Goal: Task Accomplishment & Management: Manage account settings

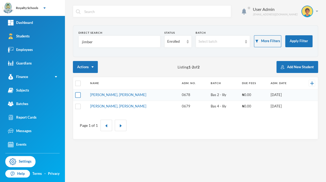
click at [77, 96] on input "checkbox" at bounding box center [78, 95] width 6 height 6
checkbox input "true"
click at [78, 105] on input "checkbox" at bounding box center [78, 106] width 6 height 6
checkbox input "true"
click at [77, 102] on td at bounding box center [80, 106] width 14 height 11
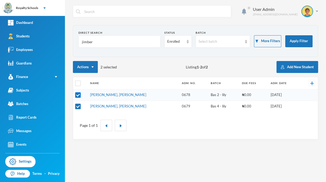
click at [77, 97] on input "checkbox" at bounding box center [78, 95] width 6 height 6
checkbox input "false"
click at [76, 108] on input "checkbox" at bounding box center [78, 106] width 6 height 6
checkbox input "false"
click at [101, 95] on link "[PERSON_NAME], [PERSON_NAME]" at bounding box center [118, 95] width 56 height 4
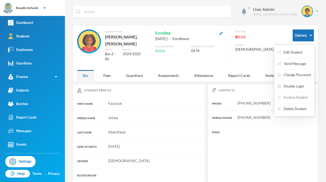
click at [294, 96] on button "Archive Student" at bounding box center [293, 98] width 32 height 10
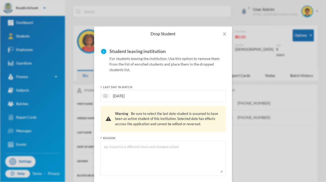
click at [191, 162] on textarea at bounding box center [162, 158] width 119 height 29
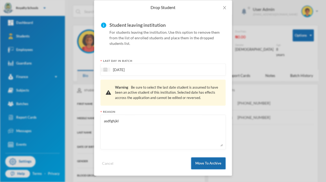
type textarea "asdfghjkl"
click at [210, 169] on button "Move To Archive" at bounding box center [208, 163] width 34 height 12
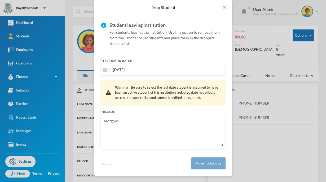
scroll to position [0, 0]
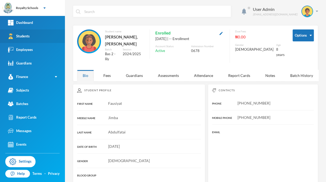
click at [27, 42] on link "Students" at bounding box center [32, 36] width 65 height 14
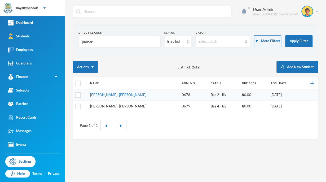
click at [115, 105] on link "[PERSON_NAME], [PERSON_NAME]" at bounding box center [118, 106] width 56 height 4
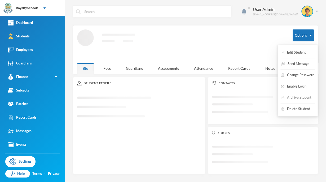
click at [292, 97] on button "Archive Student" at bounding box center [297, 98] width 32 height 10
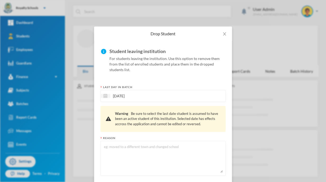
click at [200, 147] on textarea at bounding box center [162, 158] width 119 height 29
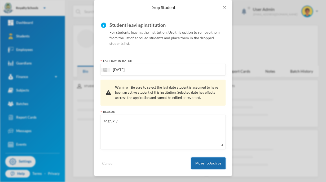
type textarea "sdghjkl./"
click at [201, 164] on button "Move To Archive" at bounding box center [208, 163] width 34 height 12
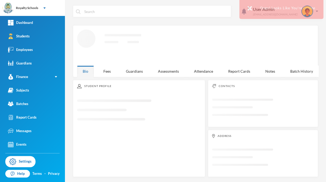
scroll to position [0, 0]
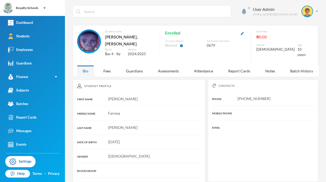
click at [298, 47] on div "10 years" at bounding box center [302, 52] width 8 height 10
click at [104, 69] on div "Fees" at bounding box center [107, 70] width 19 height 11
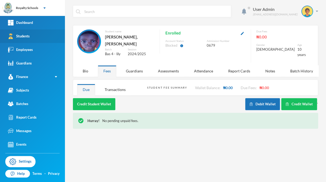
click at [24, 38] on div "Students" at bounding box center [19, 36] width 22 height 6
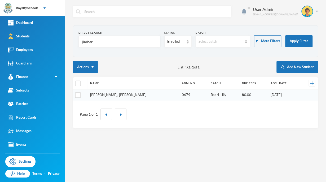
click at [103, 94] on link "[PERSON_NAME], [PERSON_NAME]" at bounding box center [118, 95] width 56 height 4
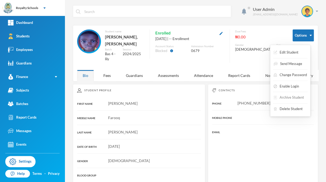
click at [280, 98] on button "Archive Student" at bounding box center [289, 98] width 32 height 10
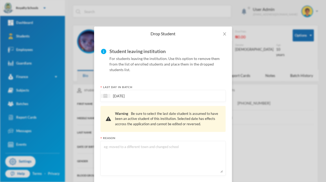
click at [153, 150] on textarea at bounding box center [162, 158] width 119 height 29
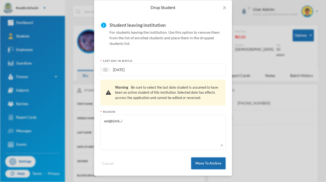
type textarea "asdghjmk,./"
click at [202, 164] on button "Move To Archive" at bounding box center [208, 163] width 34 height 12
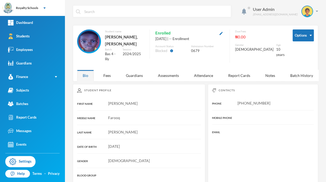
scroll to position [0, 0]
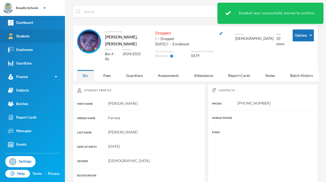
click at [42, 38] on link "Students" at bounding box center [32, 36] width 65 height 14
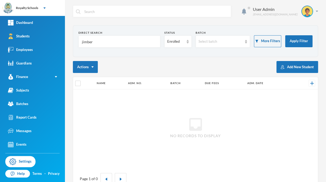
click at [104, 40] on input "jimber" at bounding box center [119, 42] width 76 height 12
type input "j"
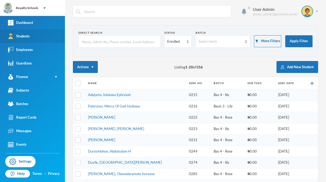
click at [53, 34] on link "Students" at bounding box center [32, 36] width 65 height 14
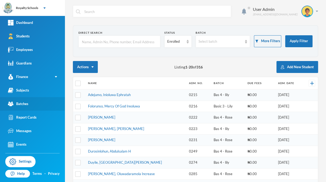
click at [47, 104] on link "Batches" at bounding box center [32, 104] width 65 height 14
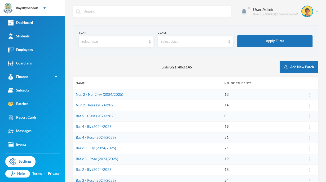
click at [0, 97] on link "Batches" at bounding box center [32, 104] width 65 height 14
click at [21, 105] on div "Batches" at bounding box center [18, 104] width 20 height 6
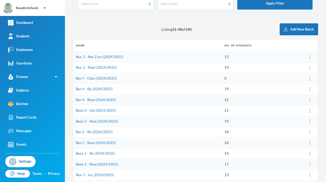
scroll to position [39, 0]
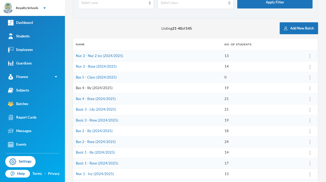
click at [105, 89] on link "Bas 4 - lily (2024/2025)" at bounding box center [94, 88] width 37 height 4
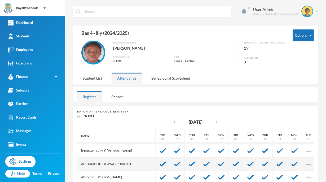
scroll to position [43, 0]
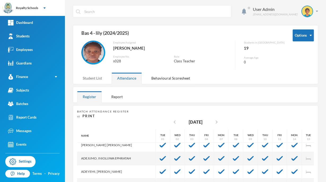
click at [89, 76] on div "Student List" at bounding box center [92, 77] width 30 height 11
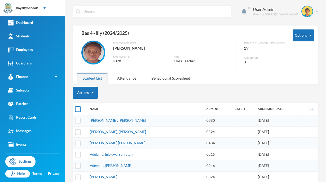
click at [79, 109] on input "checkbox" at bounding box center [78, 109] width 6 height 6
checkbox input "true"
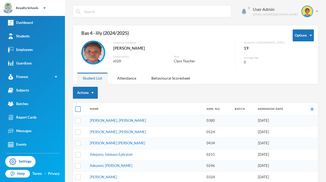
checkbox input "true"
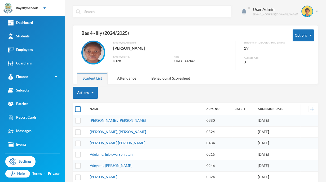
checkbox input "true"
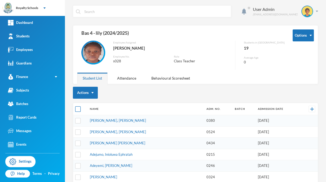
checkbox input "true"
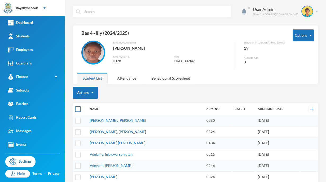
checkbox input "true"
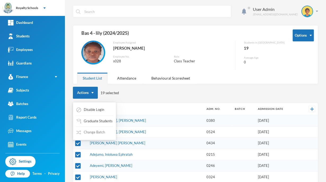
click at [93, 132] on button "Change Batch" at bounding box center [91, 133] width 30 height 10
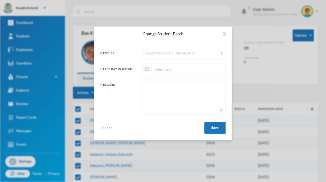
click at [178, 56] on div "Select Batch to Transfer Student" at bounding box center [184, 53] width 84 height 12
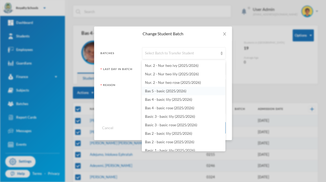
click at [180, 91] on span "Bas 5 - basic (2025/2026)" at bounding box center [165, 91] width 41 height 5
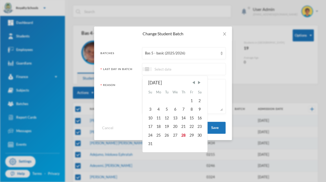
click at [187, 68] on input at bounding box center [174, 69] width 45 height 6
click at [182, 133] on div "28" at bounding box center [184, 135] width 8 height 8
type input "[DATE]"
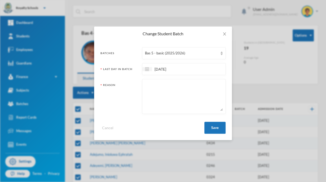
click at [184, 92] on textarea at bounding box center [184, 96] width 78 height 29
type textarea "';olikujyhtrgew"
click at [219, 132] on button "Save" at bounding box center [214, 128] width 21 height 12
click at [215, 127] on button "Save" at bounding box center [214, 128] width 21 height 12
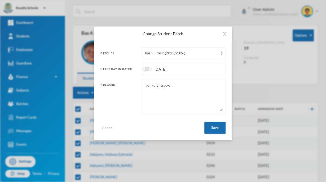
checkbox input "false"
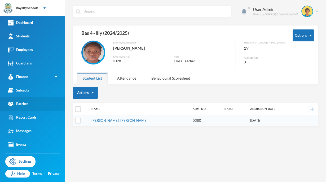
click at [37, 106] on link "Batches" at bounding box center [32, 104] width 65 height 14
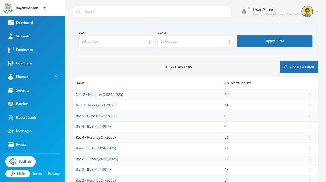
click at [102, 137] on link "Bas 4 - Rose (2024/2025)" at bounding box center [96, 137] width 40 height 4
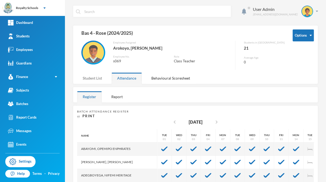
click at [94, 77] on div "Student List" at bounding box center [92, 77] width 30 height 11
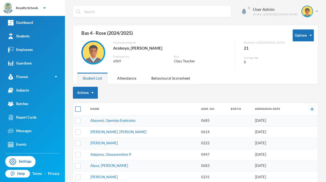
click at [77, 111] on input "checkbox" at bounding box center [78, 109] width 6 height 6
checkbox input "true"
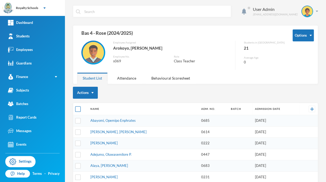
checkbox input "true"
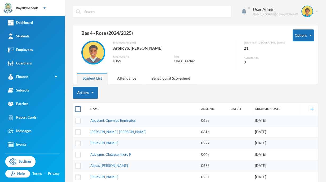
checkbox input "true"
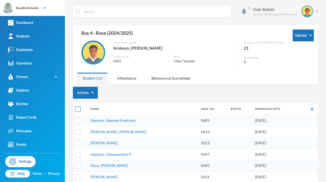
checkbox input "true"
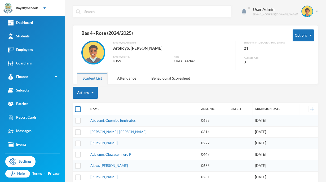
checkbox input "true"
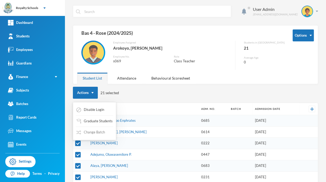
click at [100, 134] on button "Change Batch" at bounding box center [91, 133] width 30 height 10
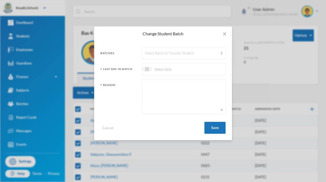
click at [162, 51] on div "Select Batch to Transfer Student" at bounding box center [181, 53] width 73 height 5
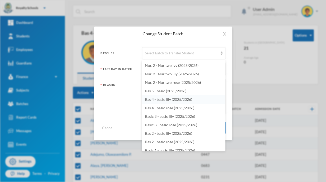
click at [185, 98] on span "Bas 4 - basic lily (2025/2026)" at bounding box center [168, 99] width 47 height 5
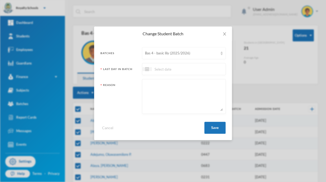
click at [172, 50] on div "Bas 4 - basic lily (2025/2026)" at bounding box center [184, 53] width 84 height 12
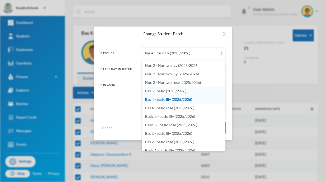
click at [169, 90] on span "Bas 5 - basic (2025/2026)" at bounding box center [165, 91] width 41 height 5
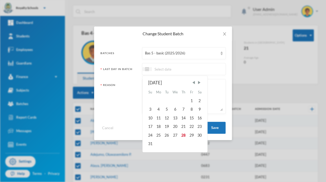
click at [165, 68] on input at bounding box center [174, 69] width 45 height 6
click at [185, 136] on div "28" at bounding box center [184, 135] width 8 height 8
type input "[DATE]"
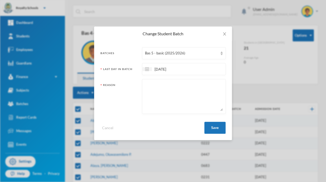
click at [184, 92] on textarea at bounding box center [184, 96] width 78 height 29
type textarea "@:lkjuyhtgrerwdqs"
click at [216, 126] on button "Save" at bounding box center [214, 128] width 21 height 12
checkbox input "false"
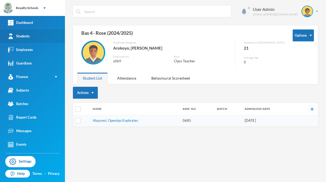
click at [58, 35] on link "Students" at bounding box center [32, 36] width 65 height 14
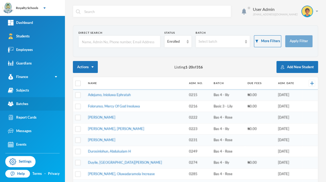
click at [22, 109] on link "Batches" at bounding box center [32, 104] width 65 height 14
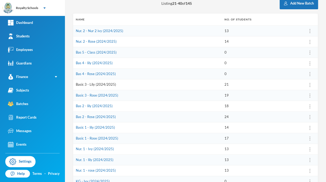
scroll to position [64, 0]
click at [104, 84] on link "Basic 3 - Lily (2024/2025)" at bounding box center [96, 84] width 40 height 4
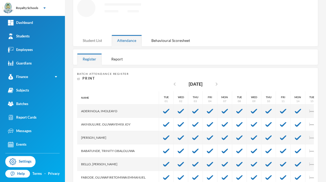
scroll to position [64, 0]
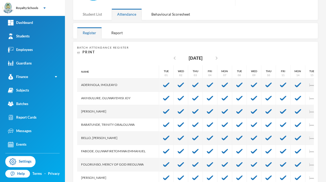
click at [101, 11] on div "Student List" at bounding box center [92, 13] width 30 height 11
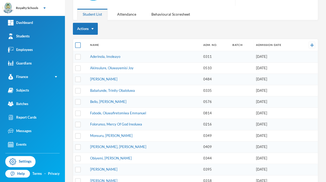
click at [78, 45] on input "checkbox" at bounding box center [78, 45] width 6 height 6
checkbox input "true"
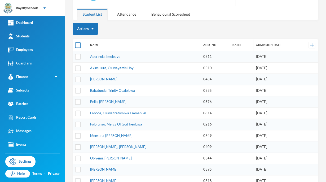
checkbox input "true"
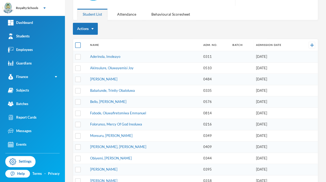
checkbox input "true"
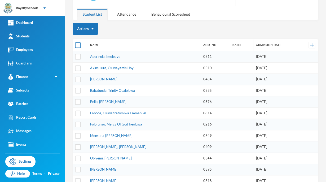
checkbox input "true"
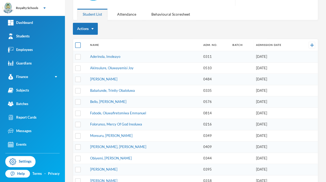
checkbox input "true"
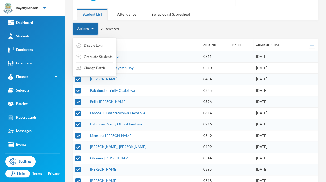
click at [91, 24] on button "Actions" at bounding box center [85, 29] width 25 height 12
click at [90, 69] on button "Change Batch" at bounding box center [91, 68] width 30 height 10
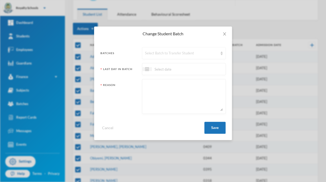
click at [170, 50] on div "Select Batch to Transfer Student" at bounding box center [184, 53] width 84 height 12
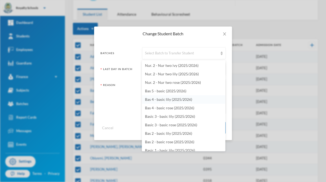
click at [173, 100] on span "Bas 4 - basic lily (2025/2026)" at bounding box center [168, 99] width 47 height 5
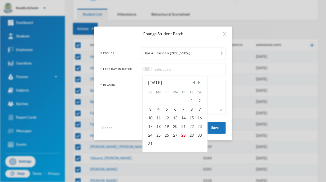
click at [169, 71] on input at bounding box center [174, 69] width 45 height 6
click at [182, 134] on div "28" at bounding box center [184, 135] width 8 height 8
type input "[DATE]"
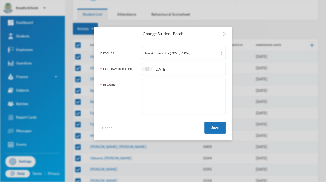
click at [189, 90] on textarea at bounding box center [184, 96] width 78 height 29
type textarea "@;lkymhtngres"
click at [220, 127] on button "Save" at bounding box center [214, 128] width 21 height 12
checkbox input "false"
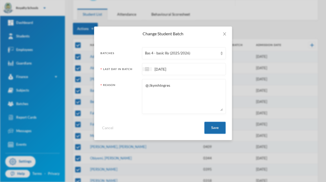
scroll to position [0, 0]
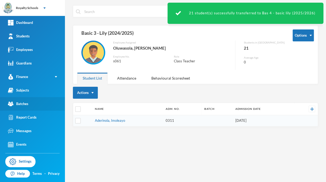
click at [23, 108] on link "Batches" at bounding box center [32, 104] width 65 height 14
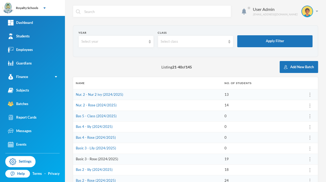
click at [112, 159] on link "Basic 3 - Rose (2024/2025)" at bounding box center [97, 159] width 42 height 4
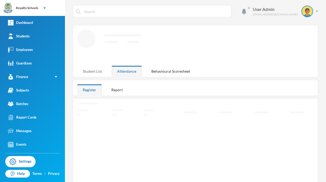
click at [90, 68] on div "Student List" at bounding box center [92, 71] width 30 height 11
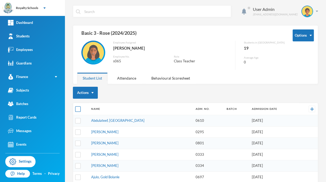
click at [76, 110] on input "checkbox" at bounding box center [78, 109] width 6 height 6
checkbox input "true"
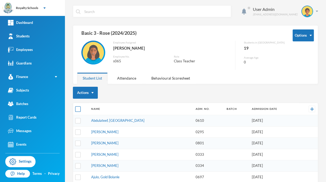
checkbox input "true"
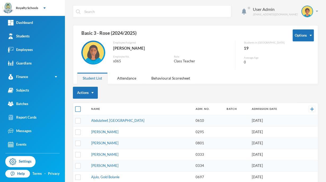
checkbox input "true"
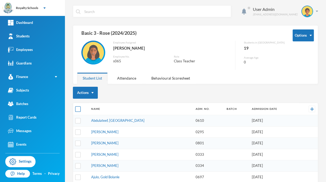
checkbox input "true"
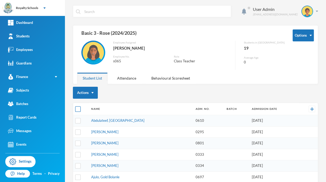
checkbox input "true"
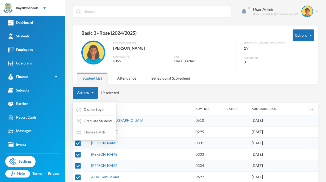
click at [85, 132] on button "Change Batch" at bounding box center [91, 133] width 30 height 10
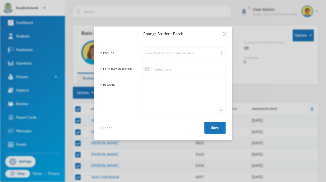
click at [185, 49] on div "Select Batch to Transfer Student" at bounding box center [184, 53] width 84 height 12
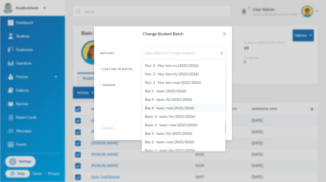
click at [184, 107] on span "Bas 4 - basic rose (2025/2026)" at bounding box center [169, 108] width 49 height 5
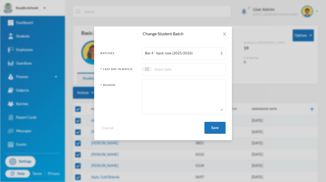
click at [175, 72] on div at bounding box center [184, 69] width 84 height 12
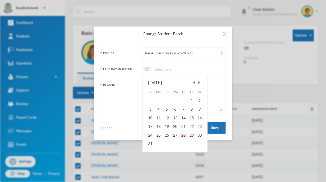
click at [181, 137] on div "28" at bounding box center [184, 135] width 8 height 8
type input "[DATE]"
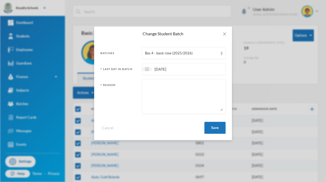
click at [185, 97] on textarea at bounding box center [184, 96] width 78 height 29
type textarea ":/l.k,jmhngbfvdcsx"
click at [220, 128] on button "Save" at bounding box center [214, 128] width 21 height 12
checkbox input "false"
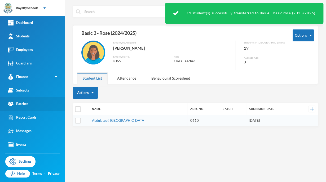
click at [33, 104] on link "Batches" at bounding box center [32, 104] width 65 height 14
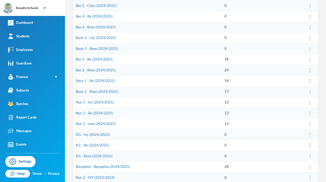
scroll to position [111, 0]
click at [107, 56] on link "Bas 2 - lily (2024/2025)" at bounding box center [94, 58] width 37 height 4
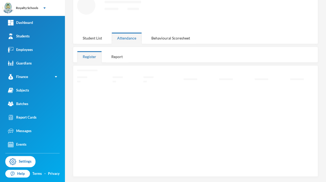
scroll to position [31, 0]
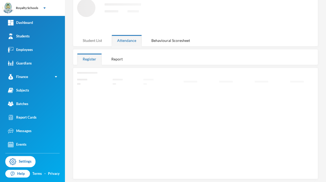
click at [93, 40] on div "Student List" at bounding box center [92, 40] width 30 height 11
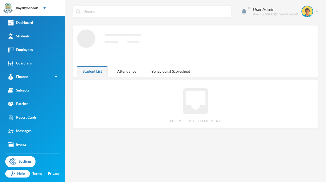
scroll to position [0, 0]
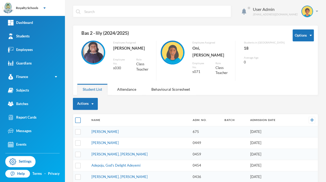
click at [77, 120] on input "checkbox" at bounding box center [78, 120] width 6 height 6
checkbox input "true"
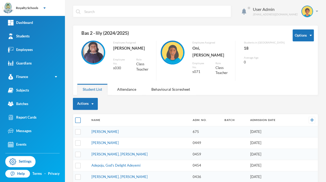
checkbox input "true"
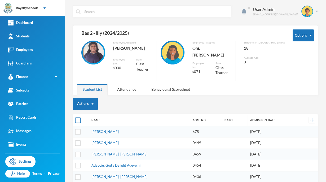
checkbox input "true"
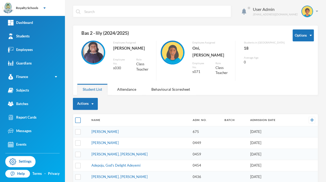
checkbox input "true"
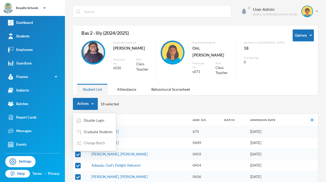
click at [85, 146] on button "Change Batch" at bounding box center [91, 143] width 30 height 10
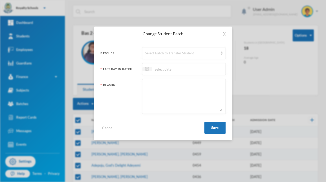
click at [176, 52] on div "Select Batch to Transfer Student" at bounding box center [181, 53] width 73 height 5
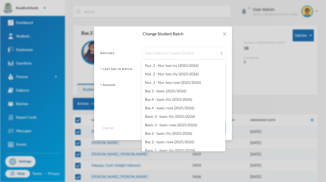
click at [176, 52] on div "Select Batch to Transfer Student" at bounding box center [181, 53] width 73 height 5
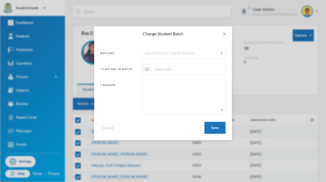
click at [176, 52] on div "Select Batch to Transfer Student" at bounding box center [181, 53] width 73 height 5
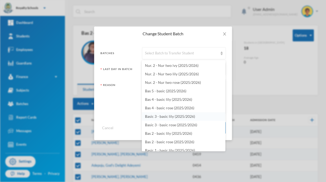
click at [181, 117] on span "Basic 3 - basic lily (2025/2026)" at bounding box center [170, 116] width 50 height 5
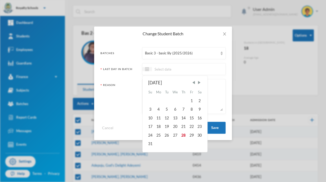
click at [192, 70] on input at bounding box center [174, 69] width 45 height 6
click at [184, 136] on div "28" at bounding box center [184, 135] width 8 height 8
type input "[DATE]"
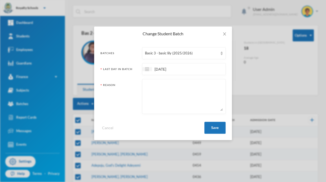
click at [187, 106] on textarea at bounding box center [184, 96] width 78 height 29
type textarea ";lkj,hmgnfdbsvacz"
click at [212, 129] on button "Save" at bounding box center [214, 128] width 21 height 12
checkbox input "false"
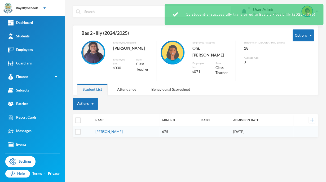
click at [219, 127] on td at bounding box center [215, 131] width 32 height 11
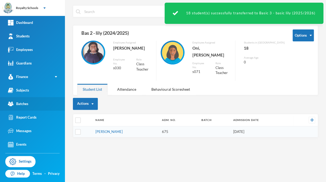
click at [28, 104] on div "Batches" at bounding box center [18, 104] width 20 height 6
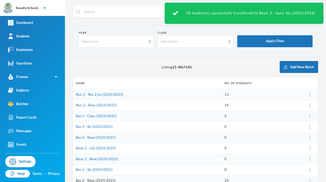
click at [98, 181] on link "Bas 2 - Rose (2024/2025)" at bounding box center [96, 180] width 40 height 4
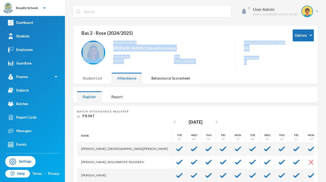
drag, startPoint x: 92, startPoint y: 69, endPoint x: 93, endPoint y: 77, distance: 7.8
click at [93, 77] on div "Options Bas 2 - Rose (2024/2025) Employee Assigned Akande, Omobolanle Oluwafunm…" at bounding box center [195, 54] width 245 height 59
click at [93, 77] on div "Student List" at bounding box center [92, 77] width 30 height 11
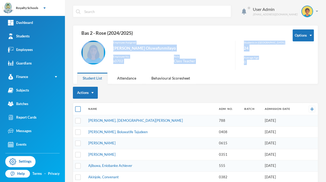
click at [78, 110] on input "checkbox" at bounding box center [78, 109] width 6 height 6
checkbox input "true"
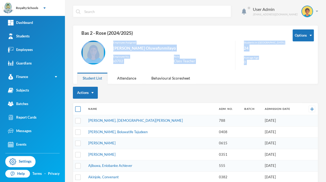
checkbox input "true"
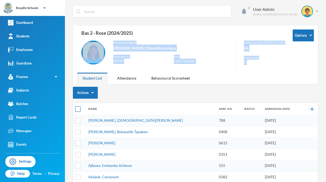
checkbox input "true"
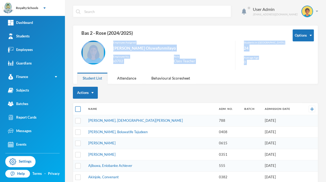
checkbox input "true"
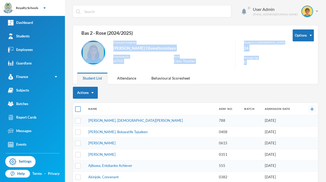
checkbox input "true"
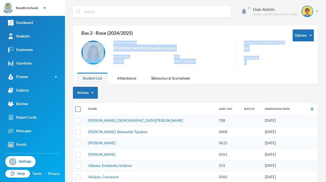
checkbox input "true"
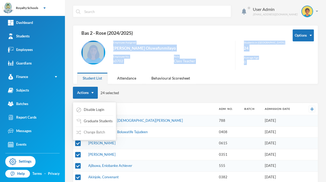
click at [93, 132] on button "Change Batch" at bounding box center [91, 133] width 30 height 10
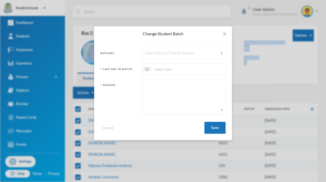
click at [186, 50] on div "Select Batch to Transfer Student" at bounding box center [184, 53] width 84 height 12
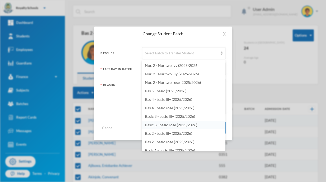
click at [181, 124] on span "Basic 3 - basic rose (2025/2026)" at bounding box center [171, 125] width 52 height 5
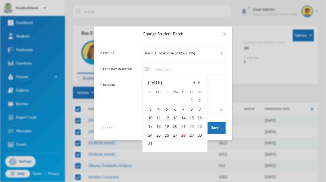
click at [168, 71] on input at bounding box center [174, 69] width 45 height 6
click at [185, 135] on div "28" at bounding box center [184, 135] width 8 height 8
type input "[DATE]"
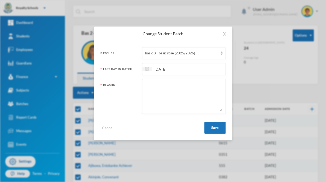
click at [184, 101] on textarea at bounding box center [184, 96] width 78 height 29
type textarea "';lkjhgbfvd csxz"
click at [214, 132] on button "Save" at bounding box center [214, 128] width 21 height 12
checkbox input "false"
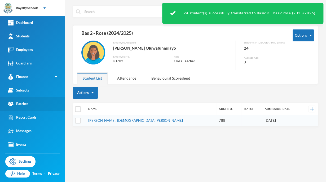
click at [34, 108] on link "Batches" at bounding box center [32, 104] width 65 height 14
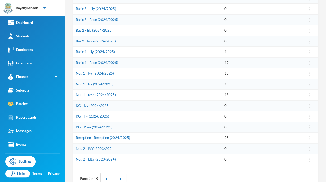
scroll to position [139, 0]
click at [106, 50] on link "Basic 1 - lily (2024/2025)" at bounding box center [95, 52] width 39 height 4
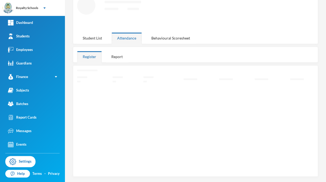
scroll to position [31, 0]
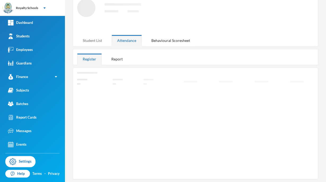
click at [97, 42] on div "Student List" at bounding box center [92, 40] width 30 height 11
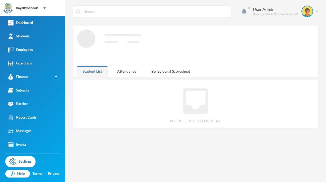
scroll to position [0, 0]
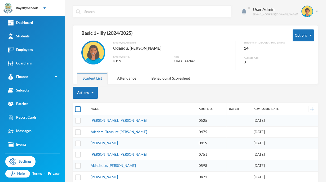
click at [78, 107] on input "checkbox" at bounding box center [78, 109] width 6 height 6
checkbox input "true"
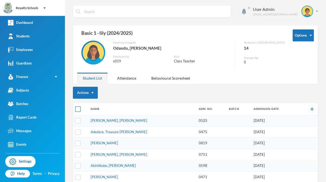
checkbox input "true"
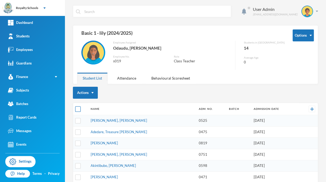
checkbox input "true"
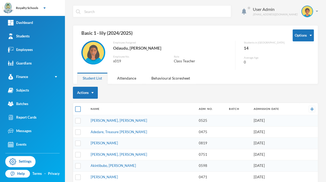
checkbox input "true"
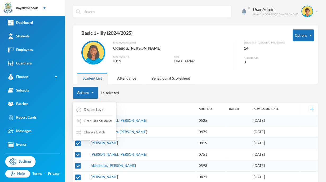
click at [93, 130] on button "Change Batch" at bounding box center [91, 133] width 30 height 10
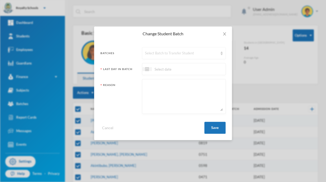
click at [178, 53] on div "Select Batch to Transfer Student" at bounding box center [181, 53] width 73 height 5
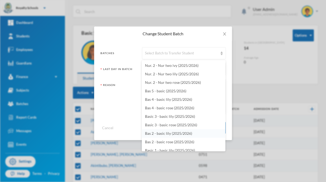
click at [174, 133] on span "Bas 2 - basic lily (2025/2026)" at bounding box center [168, 133] width 47 height 5
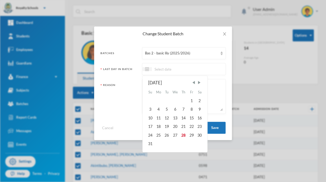
click at [186, 70] on input at bounding box center [174, 69] width 45 height 6
click at [183, 133] on div "28" at bounding box center [184, 135] width 8 height 8
type input "[DATE]"
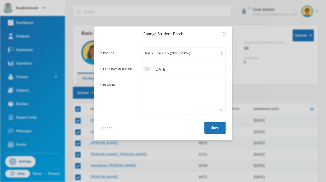
click at [174, 96] on textarea at bounding box center [184, 96] width 78 height 29
type textarea "';olikujyhtgfdsaz"
click at [217, 123] on button "Save" at bounding box center [214, 128] width 21 height 12
click at [219, 130] on button "Save" at bounding box center [214, 128] width 21 height 12
checkbox input "false"
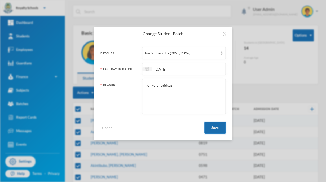
checkbox input "false"
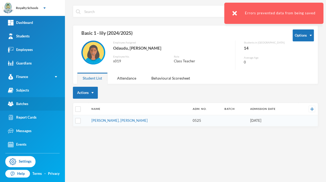
click at [40, 101] on link "Batches" at bounding box center [32, 104] width 65 height 14
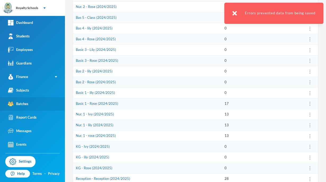
scroll to position [103, 0]
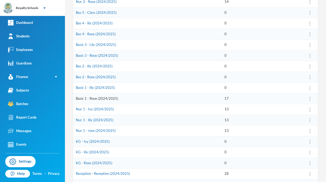
click at [103, 98] on link "Basic 1 - Rose (2024/2025)" at bounding box center [97, 98] width 42 height 4
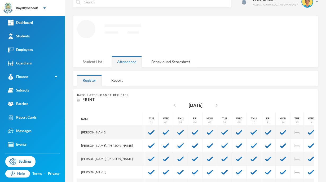
scroll to position [10, 0]
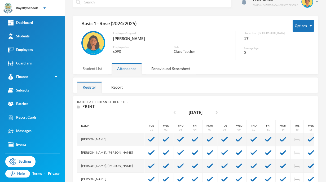
click at [89, 72] on div "Student List" at bounding box center [92, 68] width 30 height 11
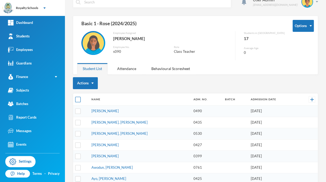
click at [79, 100] on input "checkbox" at bounding box center [78, 100] width 6 height 6
checkbox input "true"
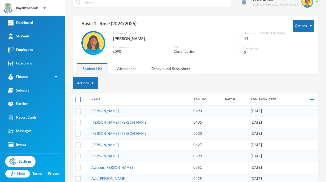
checkbox input "true"
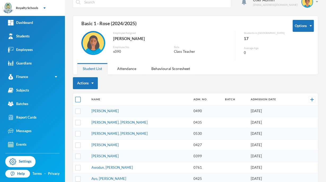
checkbox input "true"
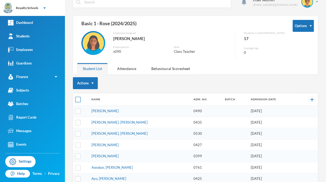
checkbox input "true"
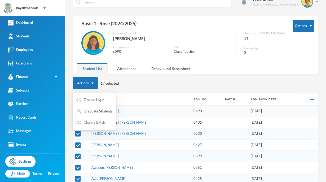
click at [81, 123] on img "button" at bounding box center [78, 122] width 5 height 5
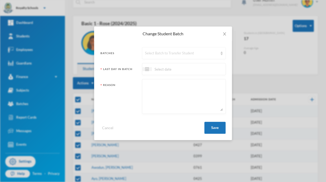
click at [158, 54] on div "Select Batch to Transfer Student" at bounding box center [181, 53] width 73 height 5
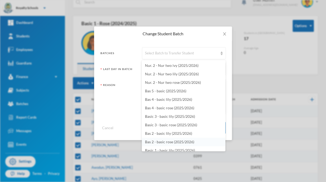
click at [164, 142] on span "Bas 2 - basic rose (2025/2026)" at bounding box center [169, 141] width 49 height 5
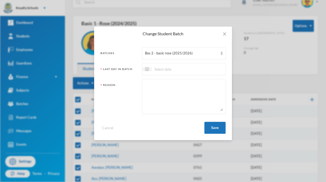
click at [203, 67] on div at bounding box center [184, 69] width 84 height 12
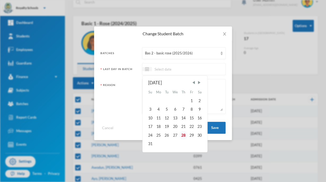
click at [184, 136] on div "28" at bounding box center [184, 135] width 8 height 8
type input "[DATE]"
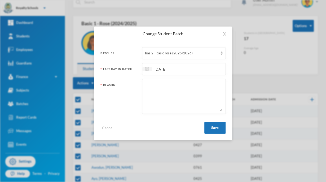
click at [193, 101] on textarea at bounding box center [184, 96] width 78 height 29
type textarea "OIU6Y5T4R3E2WQ1"
click at [218, 128] on button "Save" at bounding box center [214, 128] width 21 height 12
click at [220, 128] on button "Save" at bounding box center [214, 128] width 21 height 12
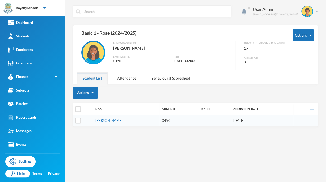
click at [247, 127] on div "User Admin [EMAIL_ADDRESS][DOMAIN_NAME] Options Basic 1 - Rose (2024/2025) Empl…" at bounding box center [195, 91] width 261 height 182
click at [26, 103] on div "Batches" at bounding box center [18, 104] width 20 height 6
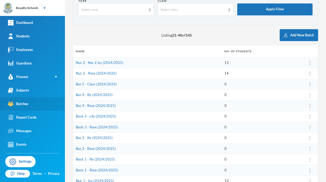
scroll to position [38, 0]
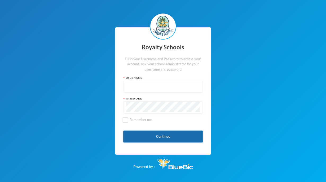
type input "admin"
click at [183, 138] on button "Continue" at bounding box center [163, 136] width 80 height 12
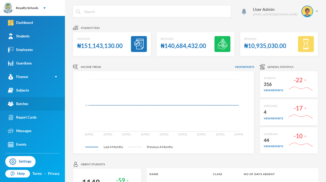
click at [14, 102] on div "Batches" at bounding box center [18, 104] width 20 height 6
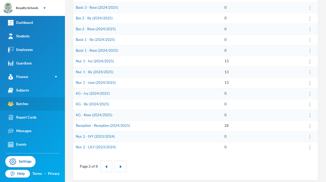
scroll to position [154, 0]
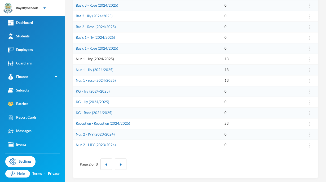
click at [97, 57] on link "Nur. 1 - Ivy (2024/2025)" at bounding box center [95, 59] width 38 height 4
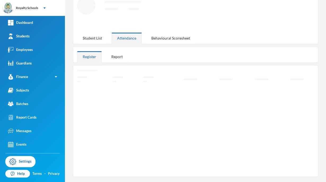
scroll to position [31, 0]
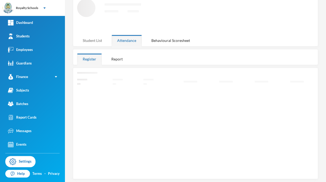
click at [92, 38] on div "Student List" at bounding box center [92, 40] width 30 height 11
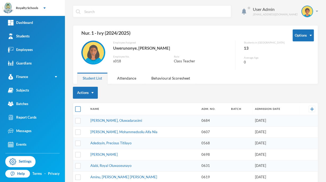
click at [80, 107] on input "checkbox" at bounding box center [78, 109] width 6 height 6
checkbox input "true"
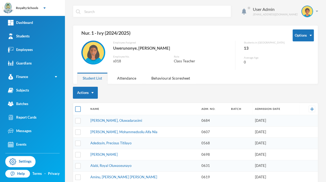
checkbox input "true"
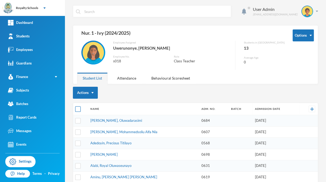
checkbox input "true"
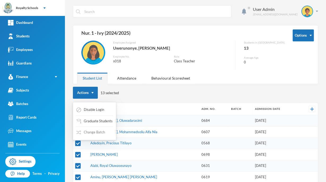
click at [94, 132] on button "Change Batch" at bounding box center [91, 133] width 30 height 10
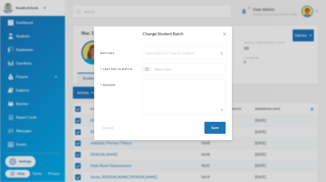
click at [156, 51] on div "Select Batch to Transfer Student" at bounding box center [181, 53] width 73 height 5
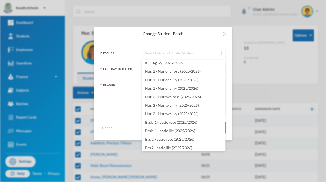
scroll to position [1096, 0]
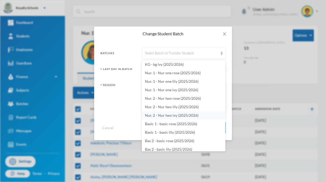
click at [183, 114] on span "Nur. 2 - Nur two ivy (2025/2026)" at bounding box center [172, 115] width 54 height 5
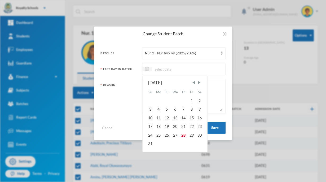
click at [170, 69] on input at bounding box center [174, 69] width 45 height 6
click at [186, 134] on div "28" at bounding box center [184, 135] width 8 height 8
type input "[DATE]"
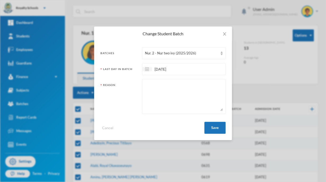
click at [182, 90] on textarea at bounding box center [184, 96] width 78 height 29
type textarea "-098767r5es"
click at [221, 131] on button "Save" at bounding box center [214, 128] width 21 height 12
checkbox input "false"
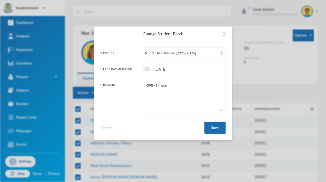
checkbox input "false"
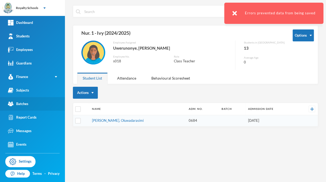
click at [33, 98] on link "Batches" at bounding box center [32, 104] width 65 height 14
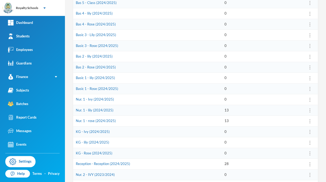
scroll to position [114, 0]
click at [83, 109] on link "Nur. 1 - lily (2024/2025)" at bounding box center [95, 110] width 38 height 4
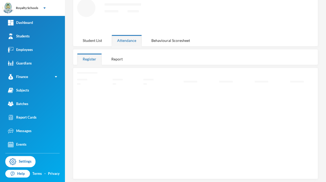
scroll to position [38, 0]
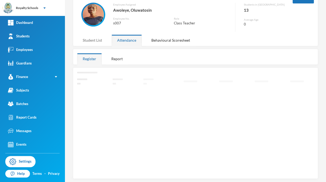
click at [91, 41] on div "Student List" at bounding box center [92, 39] width 30 height 11
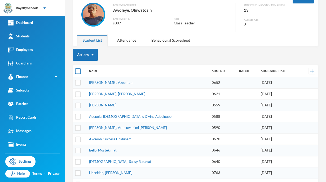
click at [77, 72] on input "checkbox" at bounding box center [78, 71] width 6 height 6
checkbox input "true"
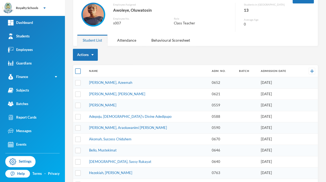
checkbox input "true"
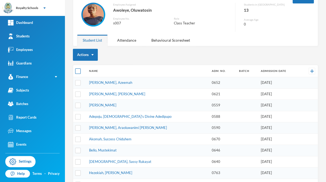
checkbox input "true"
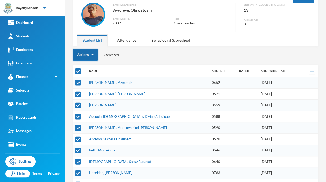
click at [79, 56] on button "Actions" at bounding box center [85, 55] width 25 height 12
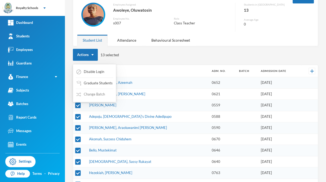
click at [84, 98] on button "Change Batch" at bounding box center [91, 95] width 30 height 10
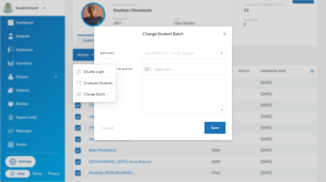
click at [151, 52] on div "Select Batch to Transfer Student" at bounding box center [181, 53] width 73 height 5
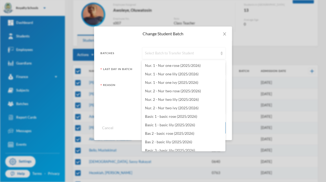
scroll to position [1101, 0]
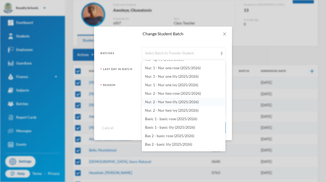
click at [152, 102] on span "Nur. 2 - Nur two lily (2025/2026)" at bounding box center [172, 101] width 54 height 5
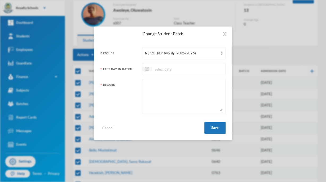
click at [156, 71] on input at bounding box center [174, 69] width 45 height 6
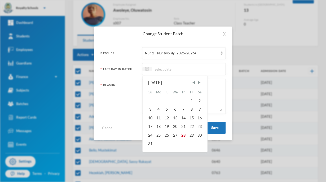
type input "h"
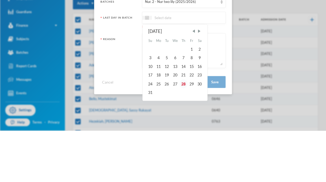
click at [183, 135] on div "28" at bounding box center [184, 135] width 8 height 8
type input "[DATE]"
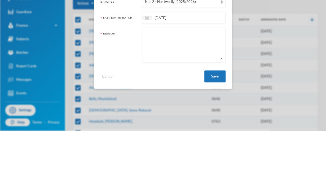
click at [147, 102] on textarea at bounding box center [184, 96] width 78 height 29
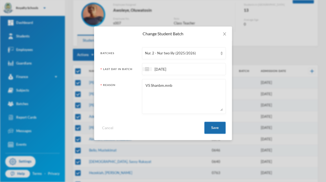
type textarea "VS Shanbm.mnb"
click at [217, 132] on button "Save" at bounding box center [214, 128] width 21 height 12
checkbox input "false"
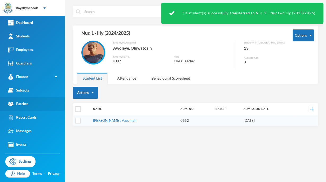
click at [18, 107] on link "Batches" at bounding box center [32, 104] width 65 height 14
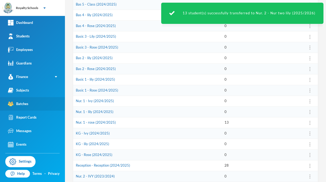
scroll to position [114, 0]
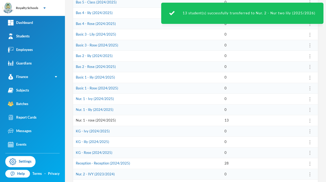
click at [84, 119] on link "Nur. 1 - rose (2024/2025)" at bounding box center [96, 120] width 40 height 4
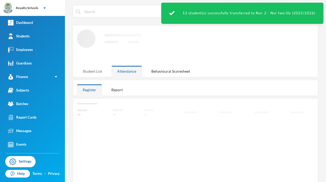
click at [91, 75] on div "Student List" at bounding box center [92, 71] width 30 height 11
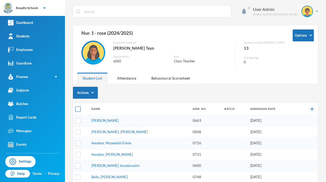
click at [77, 109] on input "checkbox" at bounding box center [78, 109] width 6 height 6
checkbox input "true"
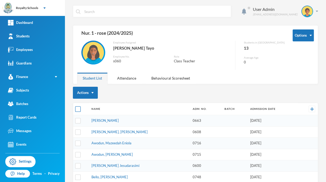
checkbox input "true"
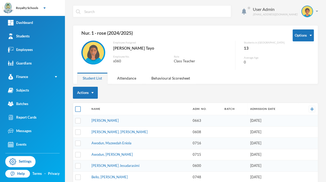
checkbox input "true"
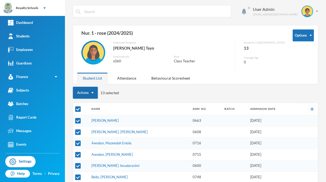
click at [80, 98] on button "Actions" at bounding box center [85, 93] width 25 height 12
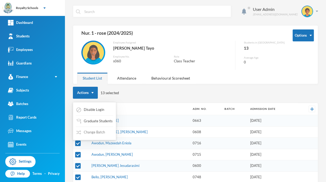
click at [85, 136] on button "Change Batch" at bounding box center [91, 133] width 30 height 10
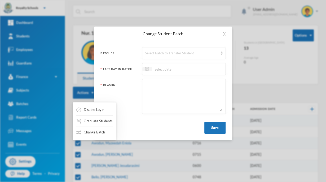
click at [154, 51] on div "Select Batch to Transfer Student" at bounding box center [181, 53] width 73 height 5
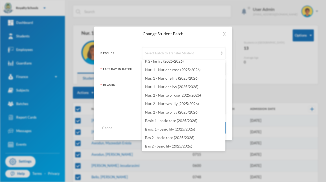
scroll to position [1098, 0]
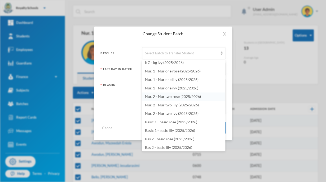
click at [150, 97] on span "Nur. 2 - Nur two rose (2025/2026)" at bounding box center [173, 96] width 56 height 5
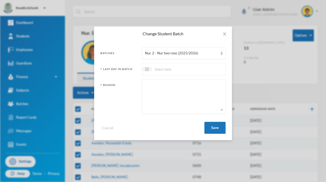
click at [158, 70] on input at bounding box center [174, 69] width 45 height 6
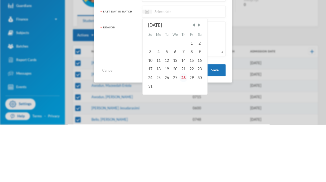
click at [183, 135] on div "28" at bounding box center [184, 135] width 8 height 8
type input "[DATE]"
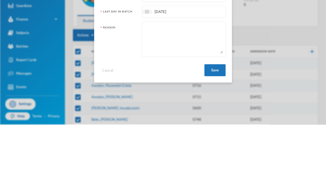
click at [156, 104] on textarea at bounding box center [184, 96] width 78 height 29
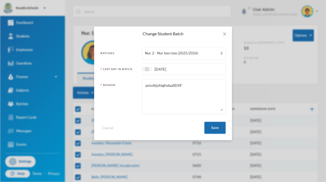
type textarea "poiulkjyhtgfsdaaSDXF"
click at [214, 128] on button "Save" at bounding box center [214, 128] width 21 height 12
checkbox input "false"
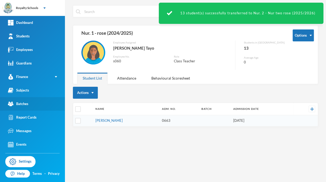
click at [16, 105] on div "Batches" at bounding box center [18, 104] width 20 height 6
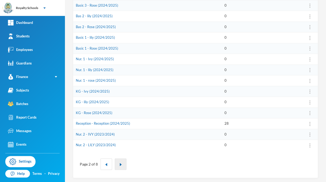
click at [124, 165] on button "button" at bounding box center [121, 163] width 12 height 11
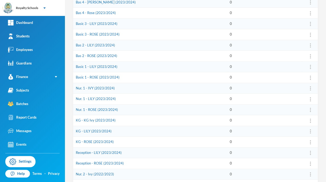
scroll to position [154, 0]
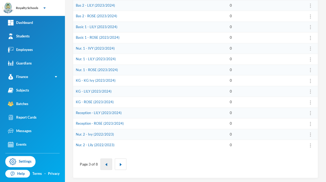
click at [105, 164] on img "button" at bounding box center [106, 164] width 3 height 3
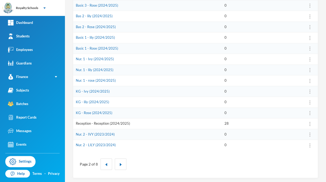
click at [110, 124] on link "Reception - Reception (2024/2025)" at bounding box center [103, 123] width 54 height 4
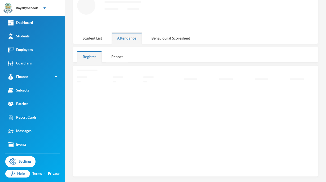
scroll to position [31, 0]
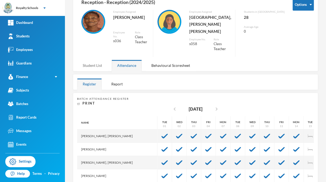
click at [94, 60] on div "Student List" at bounding box center [92, 65] width 30 height 11
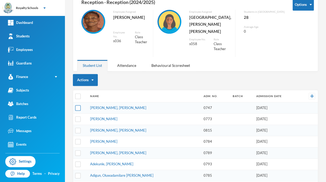
click at [77, 105] on input "checkbox" at bounding box center [78, 108] width 6 height 6
checkbox input "true"
click at [78, 116] on input "checkbox" at bounding box center [78, 119] width 6 height 6
checkbox input "true"
click at [78, 128] on input "checkbox" at bounding box center [78, 131] width 6 height 6
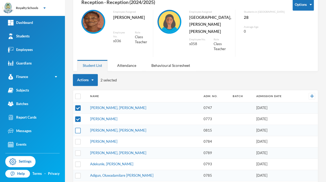
checkbox input "true"
click at [79, 139] on input "checkbox" at bounding box center [78, 142] width 6 height 6
checkbox input "true"
click at [75, 150] on input "checkbox" at bounding box center [78, 153] width 6 height 6
checkbox input "true"
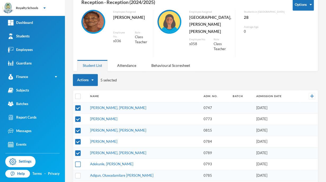
click at [77, 162] on input "checkbox" at bounding box center [78, 165] width 6 height 6
checkbox input "true"
click at [79, 173] on input "checkbox" at bounding box center [78, 176] width 6 height 6
checkbox input "true"
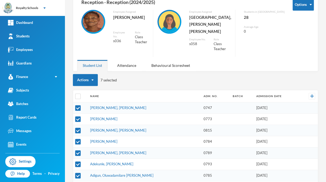
checkbox input "true"
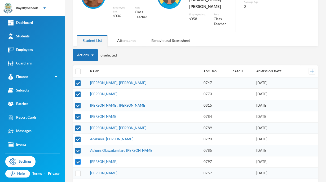
scroll to position [76, 0]
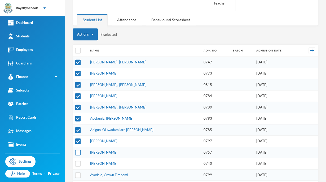
click at [79, 150] on input "checkbox" at bounding box center [78, 153] width 6 height 6
checkbox input "true"
click at [77, 48] on input "checkbox" at bounding box center [78, 51] width 6 height 6
checkbox input "true"
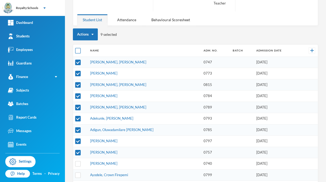
checkbox input "true"
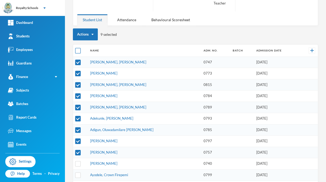
checkbox input "true"
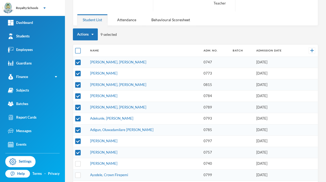
checkbox input "true"
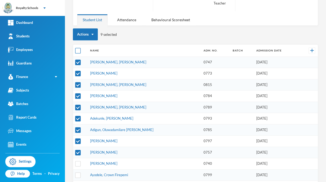
checkbox input "true"
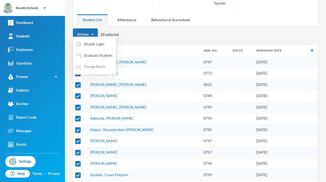
click at [95, 66] on button "Change Batch" at bounding box center [91, 67] width 30 height 10
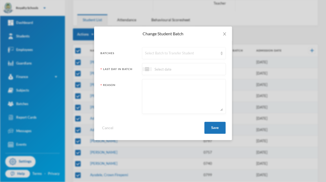
click at [159, 50] on div "Select Batch to Transfer Student" at bounding box center [184, 53] width 84 height 12
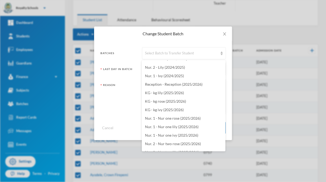
scroll to position [1050, 0]
click at [181, 112] on span "KG - kg ivy (2025/2026)" at bounding box center [164, 110] width 39 height 5
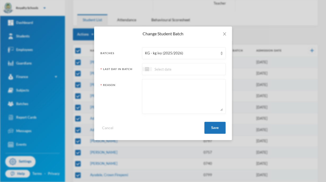
click at [207, 73] on div at bounding box center [184, 69] width 84 height 12
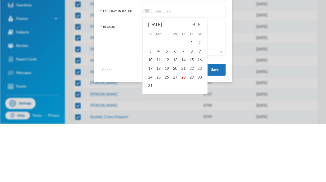
click at [188, 138] on div "August 2025 Su Mo Tu We Th Fr Sa 1 2 3 4 5 6 7 8 9 10 11 12 13 14 15 16 17 18 1…" at bounding box center [174, 114] width 57 height 68
click at [184, 135] on div "28" at bounding box center [184, 135] width 8 height 8
type input "[DATE]"
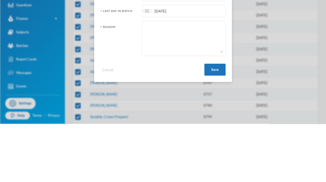
click at [204, 99] on textarea at bounding box center [184, 96] width 78 height 29
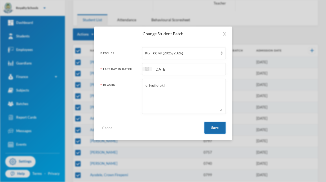
type textarea "ertyufiojpk'[l;"
click at [213, 129] on button "Save" at bounding box center [214, 128] width 21 height 12
checkbox input "false"
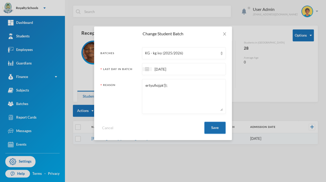
scroll to position [0, 0]
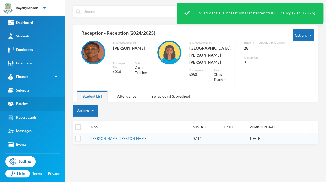
click at [36, 104] on link "Batches" at bounding box center [32, 104] width 65 height 14
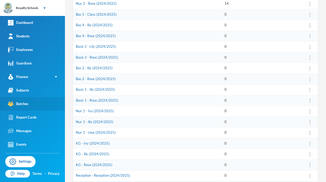
scroll to position [154, 0]
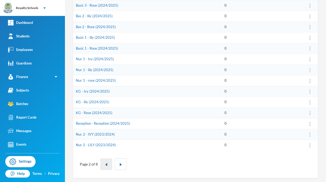
click at [110, 164] on button "button" at bounding box center [107, 163] width 12 height 11
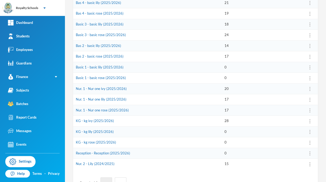
scroll to position [135, 0]
click at [100, 120] on link "KG - kg ivy (2025/2026)" at bounding box center [95, 121] width 38 height 4
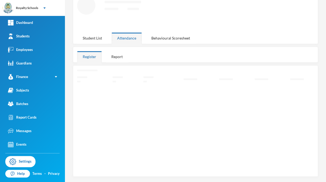
scroll to position [31, 0]
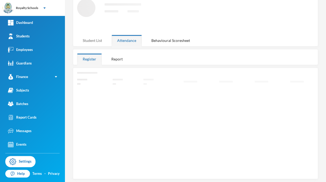
click at [95, 44] on div "Student List" at bounding box center [92, 40] width 30 height 11
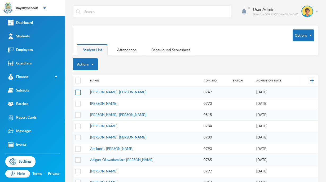
click at [78, 90] on input "checkbox" at bounding box center [78, 93] width 6 height 6
checkbox input "true"
click at [77, 102] on input "checkbox" at bounding box center [78, 104] width 6 height 6
checkbox input "true"
click at [77, 115] on input "checkbox" at bounding box center [78, 115] width 6 height 6
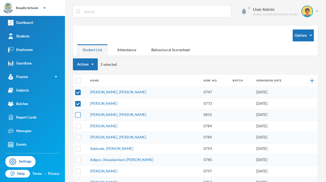
checkbox input "true"
click at [77, 124] on input "checkbox" at bounding box center [78, 126] width 6 height 6
checkbox input "true"
click at [77, 135] on input "checkbox" at bounding box center [78, 138] width 6 height 6
checkbox input "true"
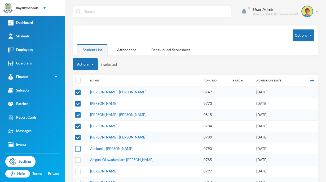
click at [77, 150] on input "checkbox" at bounding box center [78, 149] width 6 height 6
checkbox input "true"
click at [76, 158] on input "checkbox" at bounding box center [78, 160] width 6 height 6
checkbox input "true"
click at [79, 168] on input "checkbox" at bounding box center [78, 171] width 6 height 6
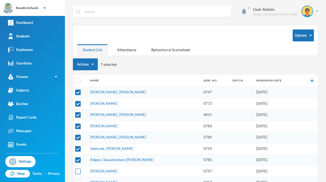
checkbox input "true"
click at [76, 180] on input "checkbox" at bounding box center [78, 183] width 6 height 6
checkbox input "true"
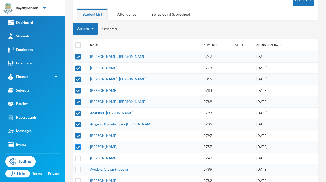
scroll to position [38, 0]
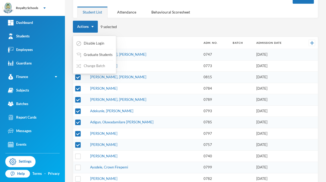
click at [96, 68] on button "Change Batch" at bounding box center [91, 66] width 30 height 10
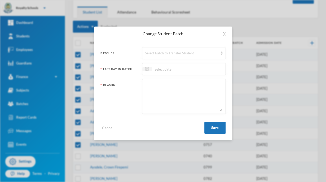
click at [173, 53] on div "Select Batch to Transfer Student" at bounding box center [181, 53] width 73 height 5
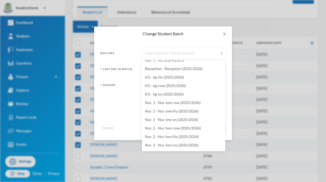
scroll to position [1062, 0]
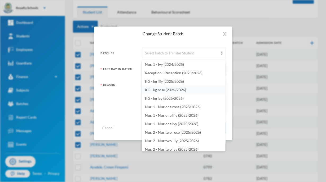
click at [167, 88] on span "KG - kg rose (2025/2026)" at bounding box center [165, 90] width 41 height 5
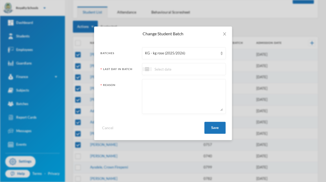
click at [178, 66] on input at bounding box center [174, 69] width 45 height 6
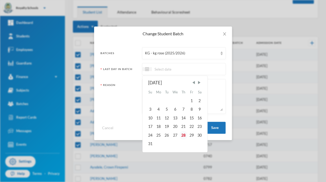
click at [185, 136] on div "28" at bounding box center [184, 135] width 8 height 8
type input "[DATE]"
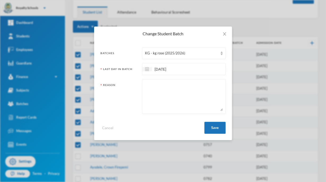
click at [183, 110] on textarea at bounding box center [184, 96] width 78 height 29
type textarea "[poiuy65th4gr3fedwqs"
click at [215, 130] on button "Save" at bounding box center [214, 128] width 21 height 12
checkbox input "false"
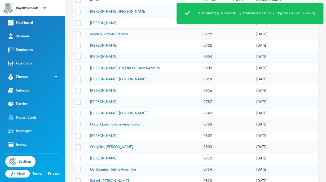
scroll to position [120, 0]
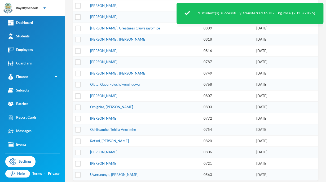
click at [207, 79] on td "0768" at bounding box center [215, 84] width 29 height 11
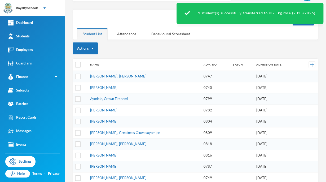
scroll to position [13, 0]
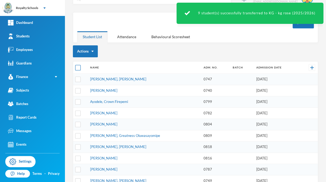
click at [78, 68] on input "checkbox" at bounding box center [78, 68] width 6 height 6
checkbox input "true"
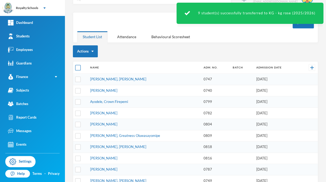
checkbox input "true"
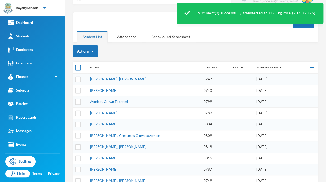
checkbox input "true"
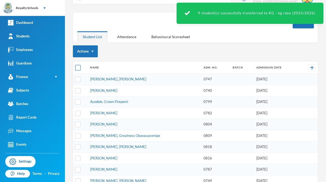
checkbox input "true"
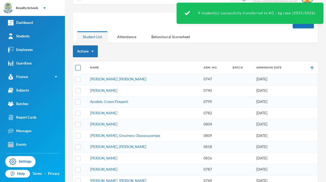
checkbox input "true"
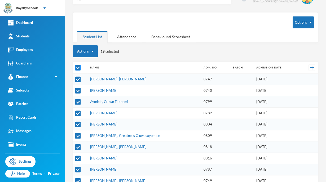
click at [80, 69] on input "checkbox" at bounding box center [78, 68] width 6 height 6
checkbox input "false"
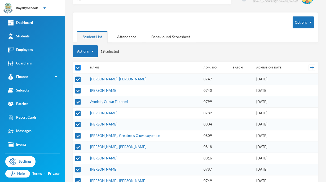
checkbox input "false"
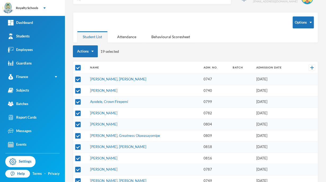
checkbox input "false"
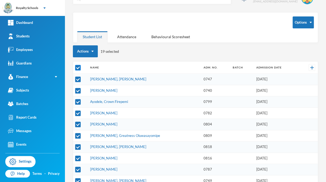
checkbox input "false"
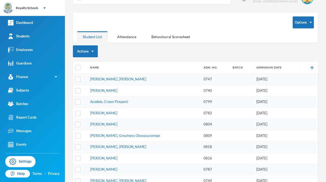
click at [81, 79] on td at bounding box center [80, 79] width 14 height 11
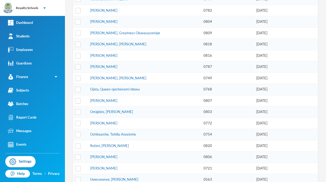
scroll to position [120, 0]
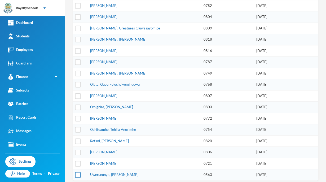
click at [79, 172] on input "checkbox" at bounding box center [78, 175] width 6 height 6
checkbox input "true"
click at [76, 161] on input "checkbox" at bounding box center [78, 164] width 6 height 6
checkbox input "true"
click at [78, 150] on input "checkbox" at bounding box center [78, 153] width 6 height 6
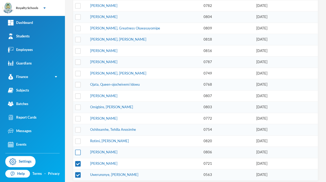
checkbox input "true"
click at [78, 139] on input "checkbox" at bounding box center [78, 141] width 6 height 6
checkbox input "true"
click at [79, 127] on input "checkbox" at bounding box center [78, 130] width 6 height 6
checkbox input "true"
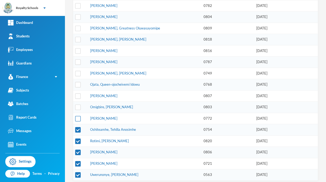
click at [76, 116] on input "checkbox" at bounding box center [78, 119] width 6 height 6
checkbox input "true"
click at [78, 105] on input "checkbox" at bounding box center [78, 107] width 6 height 6
checkbox input "true"
click at [80, 93] on input "checkbox" at bounding box center [78, 96] width 6 height 6
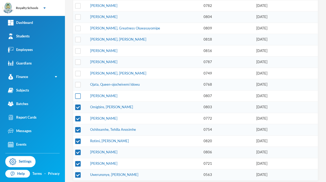
checkbox input "true"
click at [77, 82] on input "checkbox" at bounding box center [78, 85] width 6 height 6
checkbox input "true"
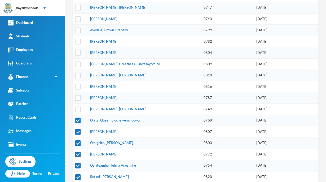
scroll to position [0, 0]
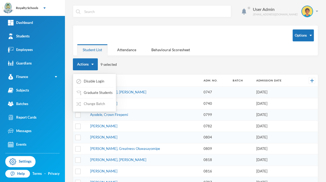
click at [97, 104] on button "Change Batch" at bounding box center [91, 104] width 30 height 10
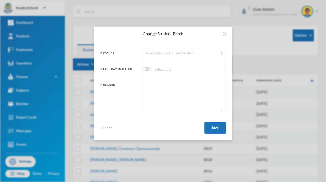
click at [163, 54] on div "Select Batch to Transfer Student" at bounding box center [181, 53] width 73 height 5
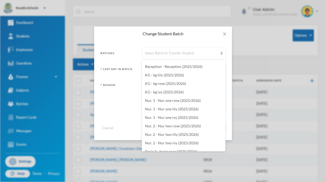
scroll to position [1063, 0]
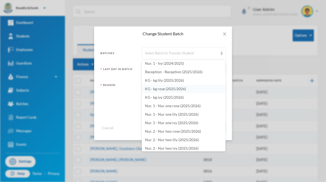
click at [173, 89] on span "KG - kg rose (2025/2026)" at bounding box center [165, 88] width 41 height 5
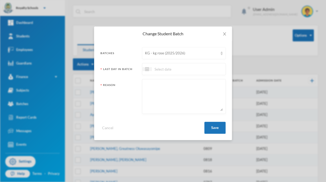
click at [193, 55] on div "KG - kg rose (2025/2026)" at bounding box center [181, 53] width 73 height 5
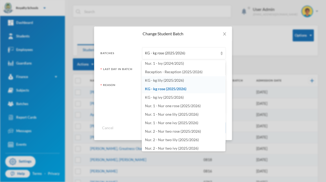
click at [175, 80] on span "KG - kg lily (2025/2026)" at bounding box center [164, 80] width 39 height 5
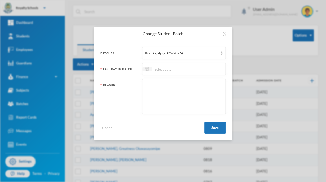
click at [192, 70] on input at bounding box center [174, 69] width 45 height 6
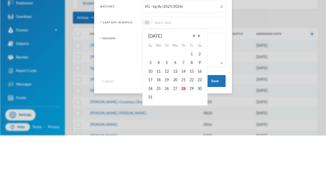
click at [184, 135] on div "28" at bounding box center [184, 135] width 8 height 8
type input "[DATE]"
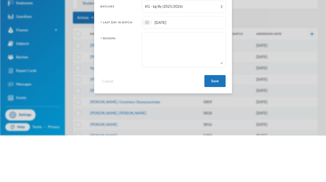
click at [203, 99] on textarea at bounding box center [184, 96] width 78 height 29
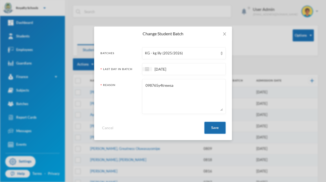
type textarea "098765y4trewsa"
click at [214, 132] on button "Save" at bounding box center [214, 128] width 21 height 12
click at [214, 127] on button "Save" at bounding box center [214, 128] width 21 height 12
click at [216, 127] on button "Save" at bounding box center [214, 128] width 21 height 12
checkbox input "false"
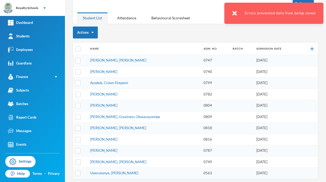
scroll to position [0, 0]
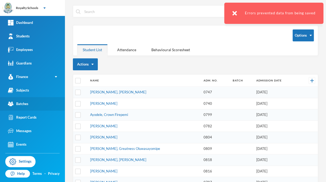
click at [39, 107] on link "Batches" at bounding box center [32, 104] width 65 height 14
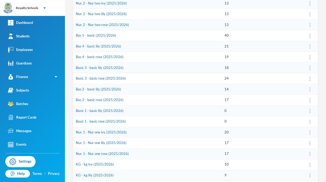
scroll to position [154, 0]
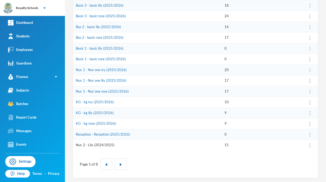
click at [109, 143] on link "Nur. 2 - Lily (2024/2025)" at bounding box center [95, 145] width 39 height 4
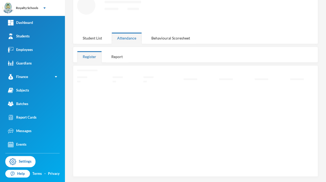
scroll to position [31, 0]
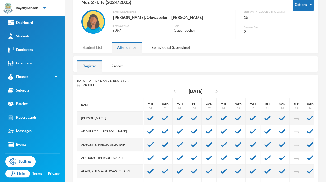
click at [89, 49] on div "Student List" at bounding box center [92, 47] width 30 height 11
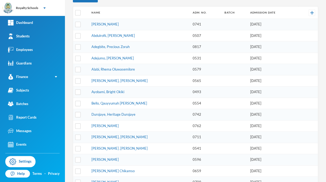
scroll to position [104, 0]
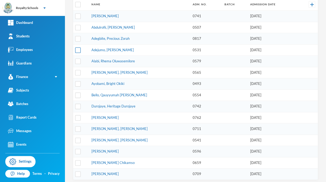
click at [78, 50] on input "checkbox" at bounding box center [78, 50] width 6 height 6
checkbox input "true"
click at [77, 60] on input "checkbox" at bounding box center [78, 62] width 6 height 6
checkbox input "true"
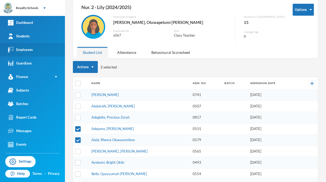
scroll to position [26, 0]
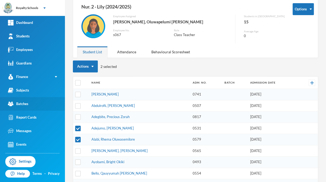
click at [32, 103] on link "Batches" at bounding box center [32, 104] width 65 height 14
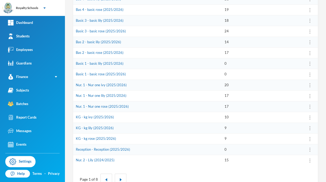
scroll to position [154, 0]
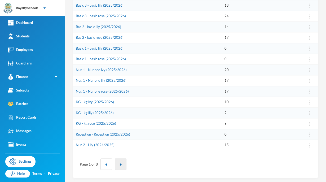
click at [120, 163] on img "button" at bounding box center [120, 164] width 3 height 3
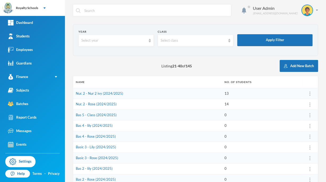
scroll to position [0, 0]
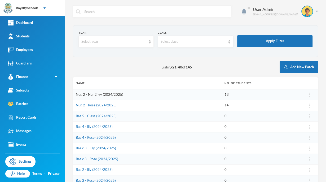
click at [101, 95] on link "Nur. 2 - Nur 2 ivy (2024/2025)" at bounding box center [99, 94] width 47 height 4
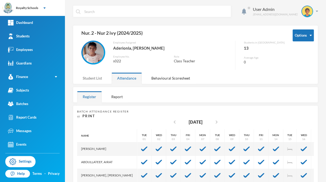
click at [95, 79] on div "Student List" at bounding box center [92, 77] width 30 height 11
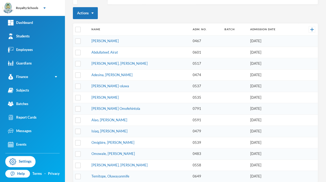
scroll to position [82, 0]
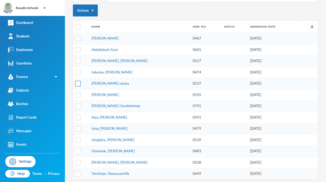
click at [77, 83] on input "checkbox" at bounding box center [78, 84] width 6 height 6
checkbox input "true"
click at [79, 151] on input "checkbox" at bounding box center [78, 152] width 6 height 6
checkbox input "true"
click at [76, 49] on input "checkbox" at bounding box center [78, 50] width 6 height 6
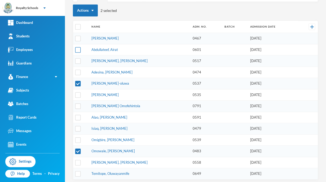
checkbox input "true"
click at [77, 115] on input "checkbox" at bounding box center [78, 118] width 6 height 6
checkbox input "true"
click at [80, 139] on input "checkbox" at bounding box center [78, 140] width 6 height 6
checkbox input "true"
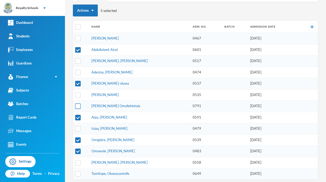
click at [79, 107] on input "checkbox" at bounding box center [78, 106] width 6 height 6
checkbox input "true"
click at [77, 59] on input "checkbox" at bounding box center [78, 61] width 6 height 6
checkbox input "true"
click at [79, 162] on input "checkbox" at bounding box center [78, 163] width 6 height 6
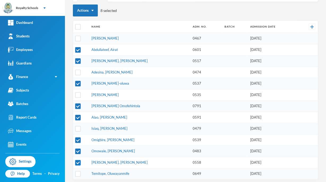
click at [76, 160] on input "checkbox" at bounding box center [78, 163] width 6 height 6
checkbox input "false"
click at [76, 171] on input "checkbox" at bounding box center [78, 174] width 6 height 6
checkbox input "true"
click at [284, 52] on td "[DATE]" at bounding box center [273, 49] width 51 height 11
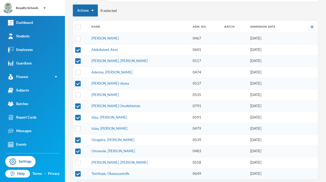
click at [89, 8] on button "Actions" at bounding box center [85, 11] width 25 height 12
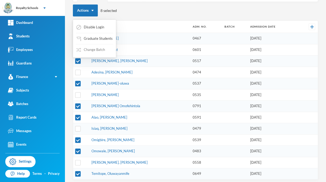
click at [104, 49] on button "Change Batch" at bounding box center [91, 50] width 30 height 10
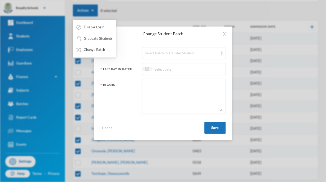
click at [188, 52] on div "Select Batch to Transfer Student" at bounding box center [181, 53] width 73 height 5
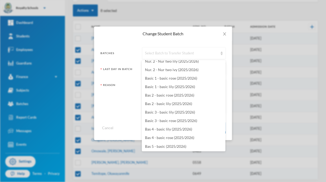
scroll to position [1141, 0]
click at [194, 79] on span "Basic 1 - basic rose (2025/2026)" at bounding box center [171, 78] width 52 height 5
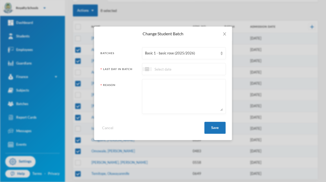
click at [204, 72] on div at bounding box center [184, 69] width 84 height 12
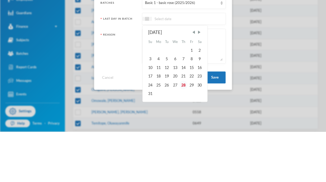
click at [185, 137] on div "28" at bounding box center [184, 135] width 8 height 8
type input "[DATE]"
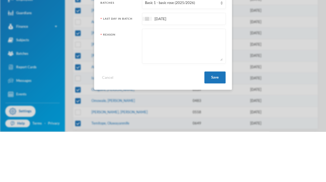
click at [213, 104] on textarea at bounding box center [184, 96] width 78 height 29
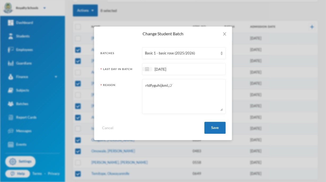
type textarea "rtdfyguhijkml,;.'/"
click at [218, 126] on button "Save" at bounding box center [214, 128] width 21 height 12
click at [219, 129] on button "Save" at bounding box center [214, 128] width 21 height 12
checkbox input "false"
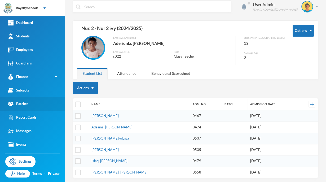
click at [24, 106] on div "Batches" at bounding box center [18, 104] width 20 height 6
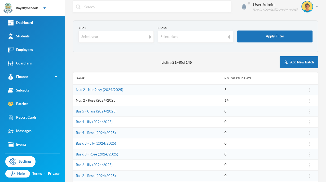
click at [94, 102] on link "Nur. 2 - Rose (2024/2025)" at bounding box center [96, 100] width 41 height 4
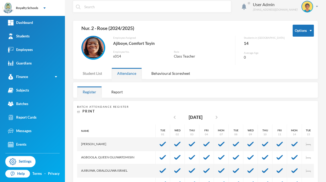
click at [99, 74] on div "Student List" at bounding box center [92, 73] width 30 height 11
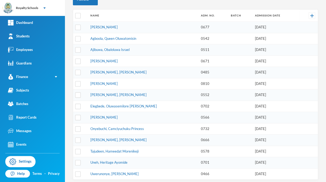
scroll to position [88, 0]
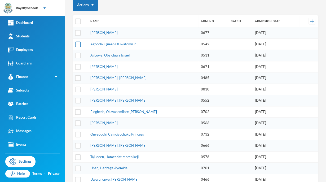
click at [76, 43] on input "checkbox" at bounding box center [78, 44] width 6 height 6
checkbox input "true"
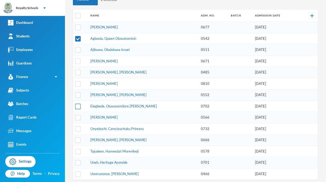
click at [78, 106] on input "checkbox" at bounding box center [78, 106] width 6 height 6
checkbox input "true"
click at [78, 49] on input "checkbox" at bounding box center [78, 50] width 6 height 6
checkbox input "true"
click at [76, 116] on input "checkbox" at bounding box center [78, 118] width 6 height 6
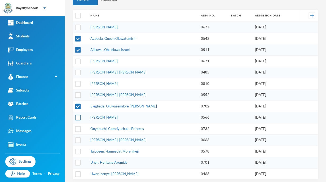
checkbox input "true"
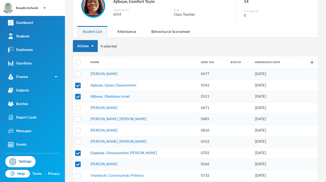
scroll to position [0, 0]
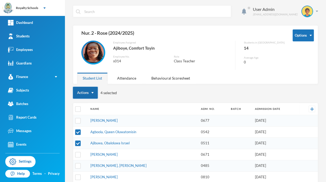
click at [84, 95] on button "Actions" at bounding box center [85, 93] width 25 height 12
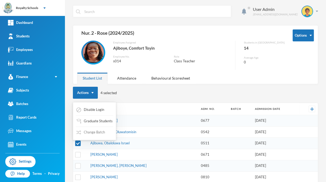
click at [101, 136] on button "Change Batch" at bounding box center [91, 133] width 30 height 10
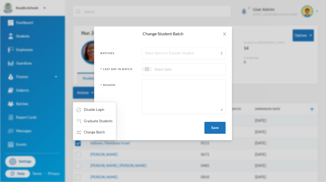
click at [200, 56] on div "Select Batch to Transfer Student" at bounding box center [184, 53] width 84 height 12
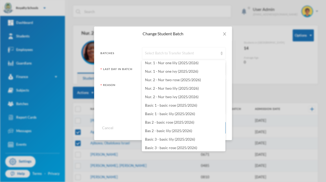
scroll to position [1114, 0]
click at [186, 106] on span "Basic 1 - basic rose (2025/2026)" at bounding box center [171, 105] width 52 height 5
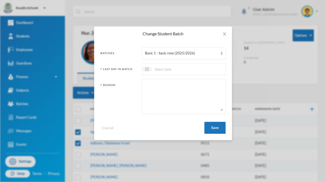
click at [203, 69] on div at bounding box center [184, 69] width 84 height 12
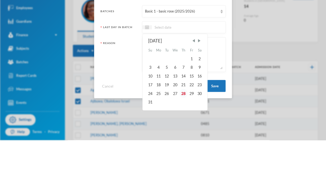
click at [184, 136] on div "28" at bounding box center [184, 135] width 8 height 8
type input "[DATE]"
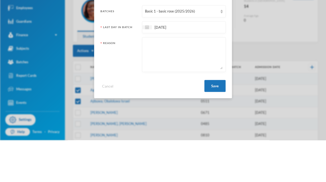
click at [201, 104] on textarea at bounding box center [184, 96] width 78 height 29
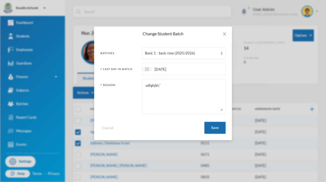
type textarea "sdfghjkl;'"
click at [219, 125] on button "Save" at bounding box center [214, 128] width 21 height 12
click at [215, 127] on button "Save" at bounding box center [214, 128] width 21 height 12
click at [218, 128] on button "Save" at bounding box center [214, 128] width 21 height 12
checkbox input "false"
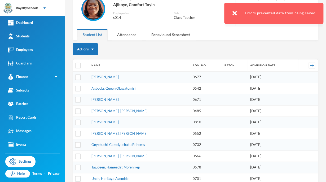
scroll to position [49, 0]
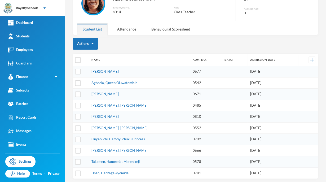
click at [81, 139] on td at bounding box center [81, 139] width 16 height 11
click at [78, 138] on input "checkbox" at bounding box center [78, 140] width 6 height 6
checkbox input "true"
click at [81, 173] on td at bounding box center [81, 172] width 16 height 11
click at [78, 170] on input "checkbox" at bounding box center [78, 173] width 6 height 6
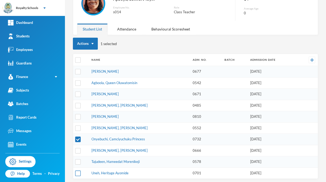
checkbox input "true"
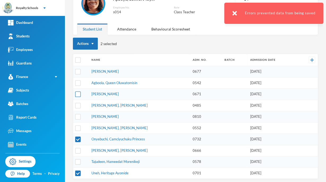
click at [80, 95] on input "checkbox" at bounding box center [78, 94] width 6 height 6
checkbox input "true"
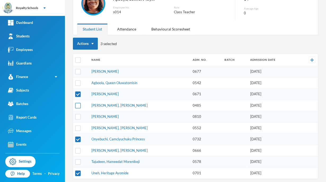
click at [80, 105] on input "checkbox" at bounding box center [78, 106] width 6 height 6
checkbox input "true"
click at [79, 126] on input "checkbox" at bounding box center [78, 128] width 6 height 6
checkbox input "true"
click at [78, 161] on input "checkbox" at bounding box center [78, 162] width 6 height 6
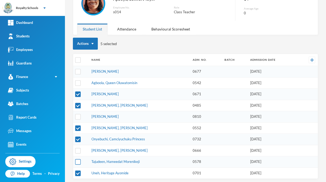
checkbox input "true"
click at [87, 46] on button "Actions" at bounding box center [85, 44] width 25 height 12
click at [91, 84] on button "Change Batch" at bounding box center [91, 83] width 30 height 10
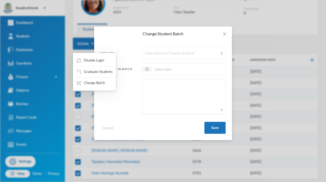
click at [197, 50] on div "Select Batch to Transfer Student" at bounding box center [184, 53] width 84 height 12
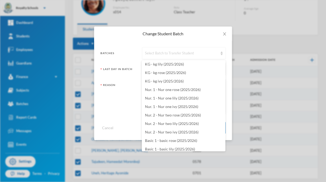
scroll to position [1141, 0]
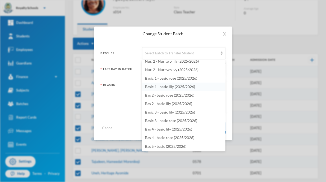
click at [189, 86] on span "Basic 1 - basic lily (2025/2026)" at bounding box center [170, 86] width 50 height 5
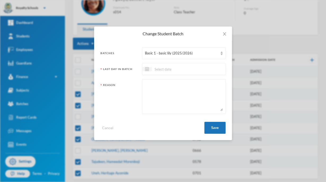
click at [195, 70] on input at bounding box center [174, 69] width 45 height 6
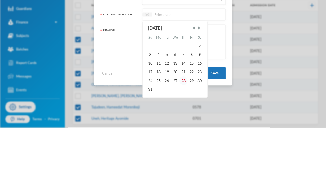
click at [184, 136] on div "28" at bounding box center [184, 135] width 8 height 8
type input "[DATE]"
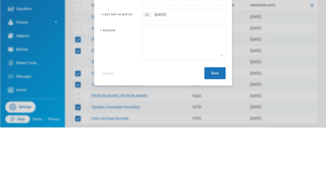
click at [208, 100] on textarea at bounding box center [184, 96] width 78 height 29
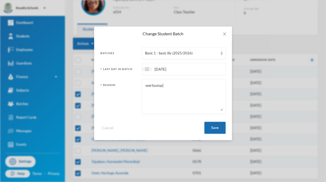
type textarea "wertyuiop["
click at [216, 129] on button "Save" at bounding box center [214, 128] width 21 height 12
checkbox input "false"
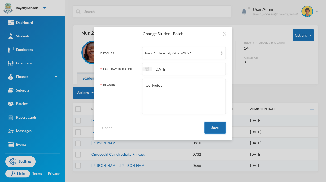
scroll to position [0, 0]
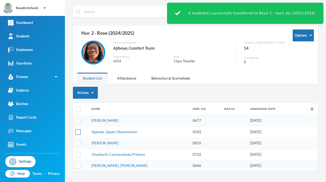
click at [76, 131] on input "checkbox" at bounding box center [78, 132] width 6 height 6
checkbox input "true"
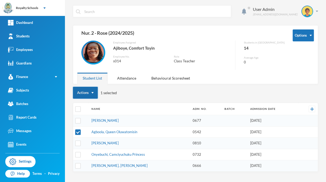
click at [88, 97] on button "Actions" at bounding box center [85, 93] width 25 height 12
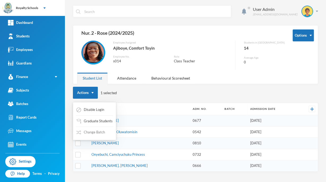
click at [87, 132] on button "Change Batch" at bounding box center [91, 133] width 30 height 10
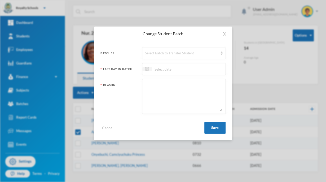
click at [192, 53] on div "Select Batch to Transfer Student" at bounding box center [181, 53] width 73 height 5
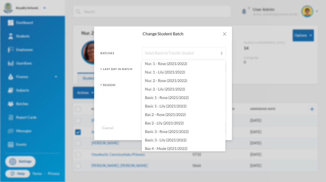
scroll to position [459, 0]
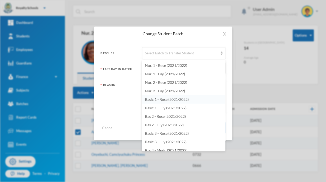
click at [178, 99] on span "Basic 1 - Rose (2021/2022)" at bounding box center [167, 99] width 44 height 5
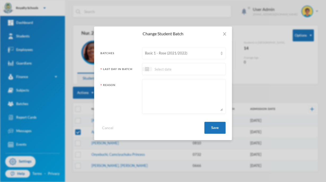
click at [198, 56] on div "Basic 1 - Rose (2021/2022)" at bounding box center [184, 53] width 84 height 12
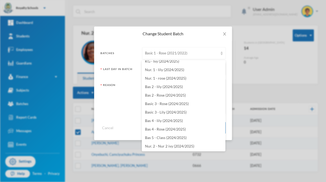
scroll to position [1141, 0]
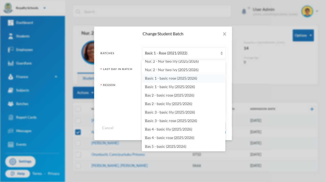
click at [191, 79] on span "Basic 1 - basic rose (2025/2026)" at bounding box center [171, 78] width 52 height 5
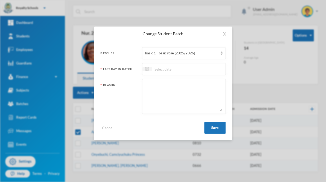
click at [200, 69] on div at bounding box center [184, 69] width 84 height 12
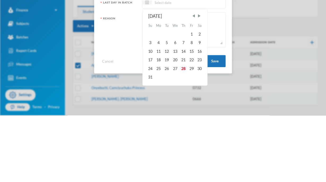
click at [182, 139] on div "28" at bounding box center [184, 135] width 8 height 8
type input "[DATE]"
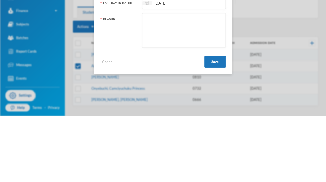
click at [216, 73] on div "[DATE]" at bounding box center [184, 69] width 84 height 12
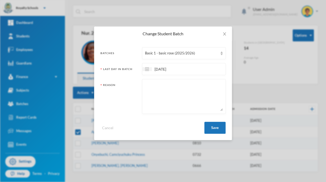
click at [191, 69] on input "[DATE]" at bounding box center [174, 69] width 45 height 6
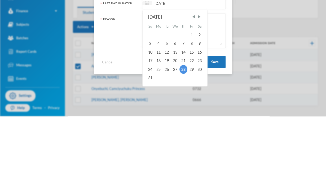
click at [268, 101] on div "Change Student Batch Batches Basic 1 - basic rose (2025/2026) Last Day In Batch…" at bounding box center [163, 91] width 326 height 182
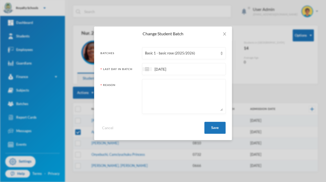
click at [199, 87] on textarea at bounding box center [184, 96] width 78 height 29
type textarea "ertyuiop"
click at [215, 127] on button "Save" at bounding box center [214, 128] width 21 height 12
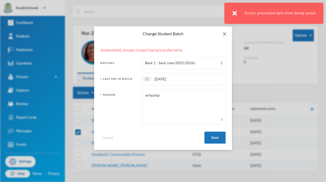
click at [224, 36] on span "Close" at bounding box center [224, 34] width 15 height 15
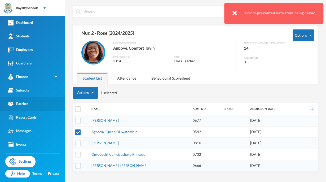
click at [24, 108] on link "Batches" at bounding box center [32, 104] width 65 height 14
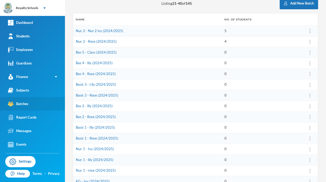
scroll to position [154, 0]
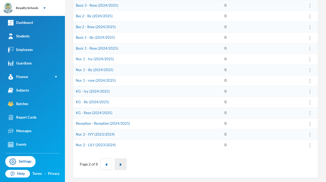
click at [120, 163] on img "button" at bounding box center [120, 164] width 3 height 3
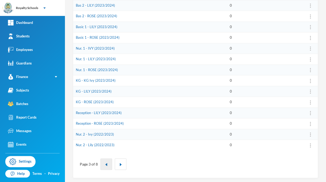
click at [107, 163] on img "button" at bounding box center [106, 164] width 3 height 3
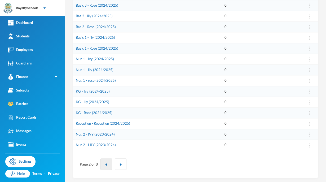
click at [106, 163] on img "button" at bounding box center [106, 164] width 3 height 3
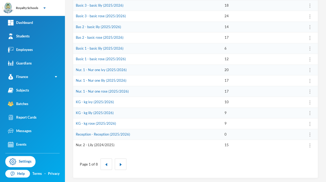
click at [88, 145] on link "Nur. 2 - Lily (2024/2025)" at bounding box center [95, 145] width 39 height 4
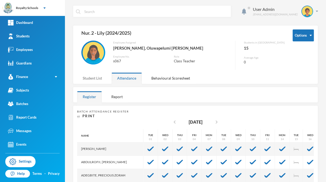
click at [86, 77] on div "Student List" at bounding box center [92, 77] width 30 height 11
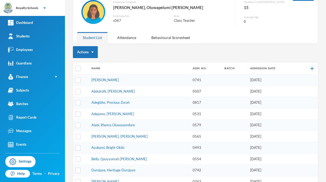
scroll to position [41, 0]
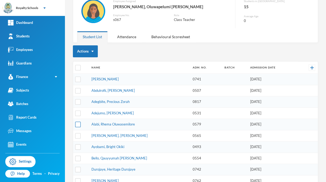
click at [78, 125] on input "checkbox" at bounding box center [78, 125] width 6 height 6
checkbox input "true"
click at [76, 155] on input "checkbox" at bounding box center [78, 158] width 6 height 6
checkbox input "true"
click at [105, 112] on link "Adejumo, Ireayo Benaiah" at bounding box center [112, 113] width 42 height 4
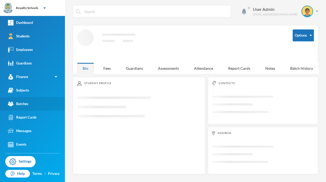
click at [51, 106] on link "Batches" at bounding box center [32, 104] width 65 height 14
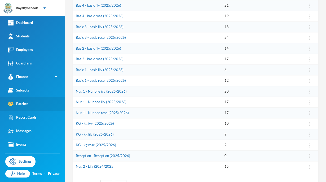
scroll to position [138, 0]
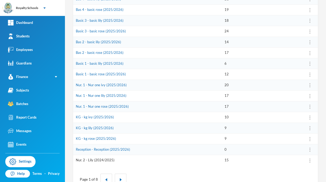
click at [97, 160] on link "Nur. 2 - Lily (2024/2025)" at bounding box center [95, 160] width 39 height 4
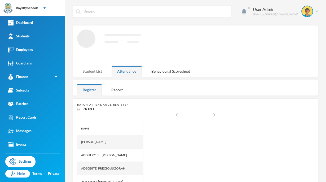
click at [97, 71] on div "Student List" at bounding box center [92, 71] width 30 height 11
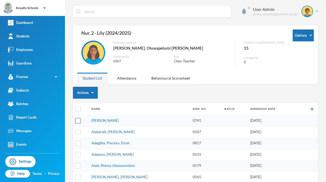
click at [79, 120] on input "checkbox" at bounding box center [78, 121] width 6 height 6
checkbox input "true"
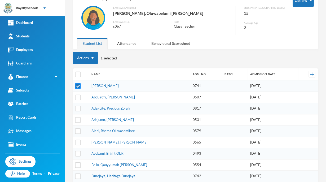
scroll to position [35, 0]
click at [77, 130] on input "checkbox" at bounding box center [78, 131] width 6 height 6
checkbox input "true"
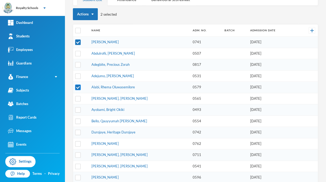
scroll to position [79, 0]
click at [79, 119] on input "checkbox" at bounding box center [78, 121] width 6 height 6
checkbox input "true"
click at [79, 154] on input "checkbox" at bounding box center [78, 155] width 6 height 6
checkbox input "true"
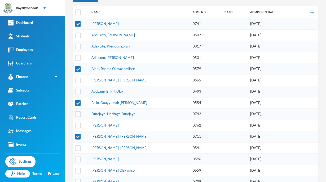
scroll to position [104, 0]
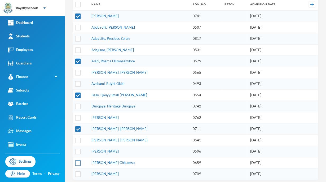
click at [77, 161] on input "checkbox" at bounding box center [78, 163] width 6 height 6
checkbox input "true"
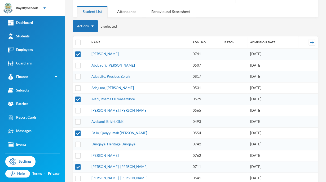
scroll to position [65, 0]
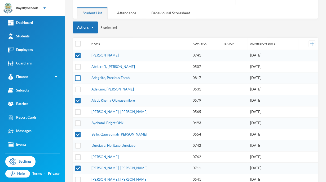
click at [77, 80] on input "checkbox" at bounding box center [78, 78] width 6 height 6
checkbox input "true"
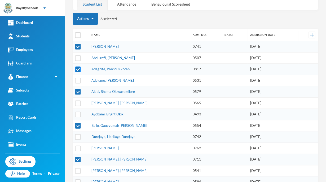
scroll to position [104, 0]
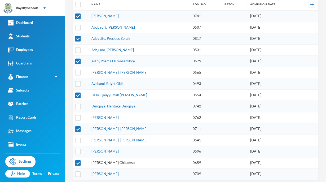
click at [95, 160] on link "Odoh, Berlinda Chikamso" at bounding box center [112, 162] width 43 height 4
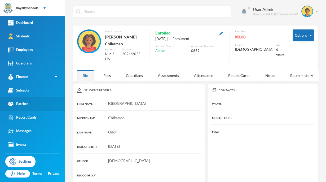
click at [15, 105] on div "Batches" at bounding box center [18, 104] width 20 height 6
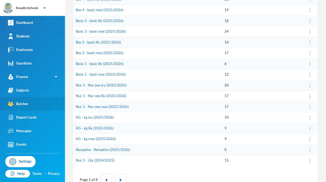
scroll to position [154, 0]
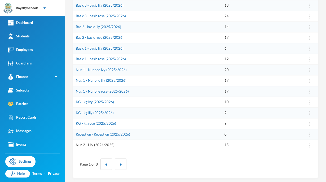
click at [103, 144] on link "Nur. 2 - Lily (2024/2025)" at bounding box center [95, 145] width 39 height 4
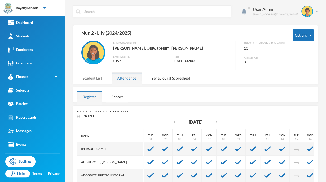
click at [97, 81] on div "Student List" at bounding box center [92, 77] width 30 height 11
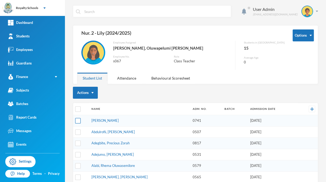
click at [78, 121] on input "checkbox" at bounding box center [78, 121] width 6 height 6
checkbox input "true"
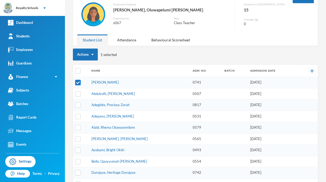
scroll to position [38, 0]
click at [80, 158] on input "checkbox" at bounding box center [78, 161] width 6 height 6
checkbox input "true"
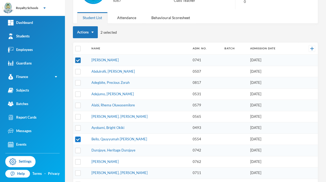
scroll to position [61, 0]
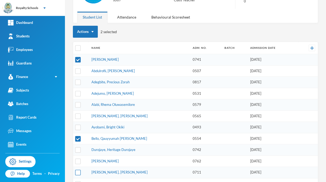
click at [79, 172] on input "checkbox" at bounding box center [78, 173] width 6 height 6
checkbox input "true"
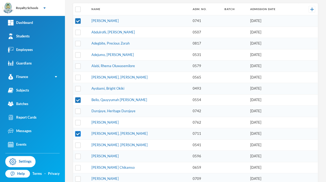
scroll to position [100, 0]
click at [78, 165] on input "checkbox" at bounding box center [78, 168] width 6 height 6
checkbox input "true"
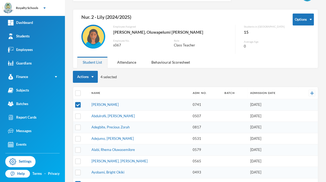
scroll to position [16, 0]
click at [79, 136] on input "checkbox" at bounding box center [78, 139] width 6 height 6
click at [79, 139] on input "checkbox" at bounding box center [78, 139] width 6 height 6
checkbox input "false"
click at [79, 127] on input "checkbox" at bounding box center [78, 127] width 6 height 6
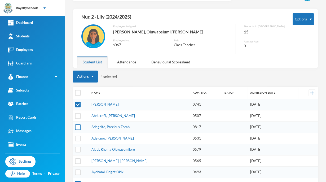
checkbox input "true"
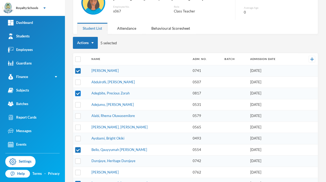
scroll to position [0, 0]
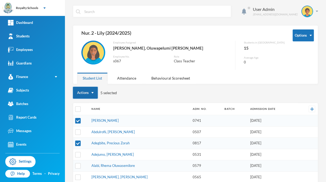
click at [88, 93] on button "Actions" at bounding box center [85, 93] width 25 height 12
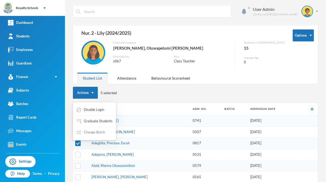
click at [100, 133] on button "Change Batch" at bounding box center [91, 133] width 30 height 10
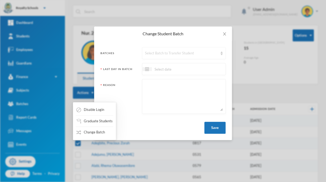
click at [165, 56] on div "Select Batch to Transfer Student" at bounding box center [184, 53] width 84 height 12
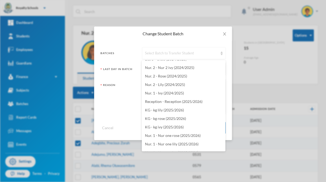
scroll to position [1141, 0]
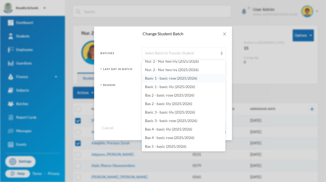
click at [193, 79] on span "Basic 1 - basic rose (2025/2026)" at bounding box center [171, 78] width 52 height 5
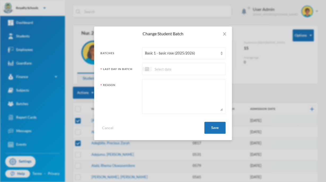
click at [194, 70] on input at bounding box center [174, 69] width 45 height 6
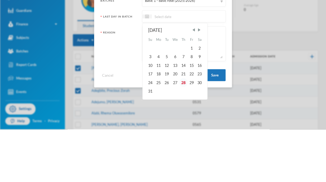
click at [184, 136] on div "28" at bounding box center [184, 135] width 8 height 8
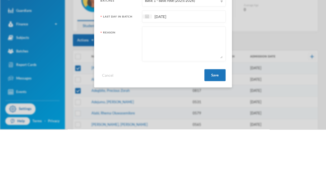
click at [204, 104] on textarea at bounding box center [184, 96] width 78 height 29
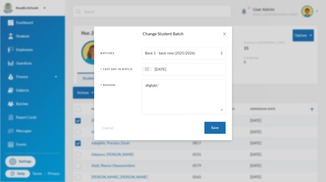
click at [216, 126] on button "Save" at bounding box center [214, 128] width 21 height 12
click at [217, 123] on button "Save" at bounding box center [214, 128] width 21 height 12
click at [213, 127] on button "Save" at bounding box center [214, 128] width 21 height 12
click at [197, 89] on textarea "dfghjkl;'" at bounding box center [184, 96] width 78 height 29
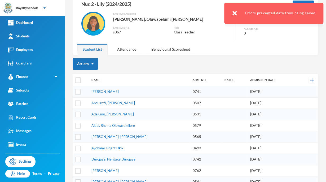
scroll to position [49, 0]
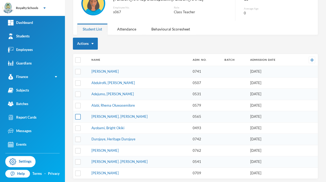
click at [77, 114] on input "checkbox" at bounding box center [78, 117] width 6 height 6
click at [79, 114] on input "checkbox" at bounding box center [78, 117] width 6 height 6
click at [78, 93] on input "checkbox" at bounding box center [78, 94] width 6 height 6
click at [78, 114] on input "checkbox" at bounding box center [78, 117] width 6 height 6
click at [79, 116] on input "checkbox" at bounding box center [78, 117] width 6 height 6
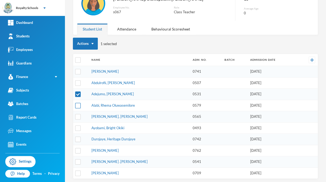
click at [80, 105] on input "checkbox" at bounding box center [78, 106] width 6 height 6
click at [79, 159] on input "checkbox" at bounding box center [78, 162] width 6 height 6
click at [80, 149] on input "checkbox" at bounding box center [78, 151] width 6 height 6
click at [79, 170] on input "checkbox" at bounding box center [78, 173] width 6 height 6
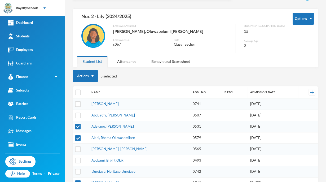
scroll to position [19, 0]
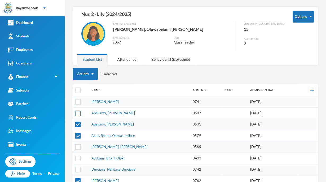
click at [79, 112] on input "checkbox" at bounding box center [78, 113] width 6 height 6
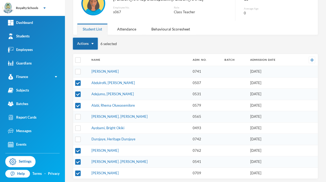
click at [83, 46] on button "Actions" at bounding box center [85, 44] width 25 height 12
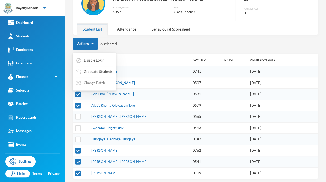
click at [102, 83] on button "Change Batch" at bounding box center [91, 83] width 30 height 10
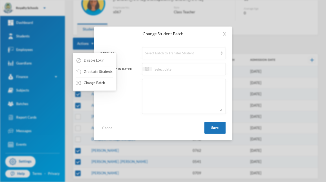
click at [200, 57] on div "Select Batch to Transfer Student" at bounding box center [184, 53] width 84 height 12
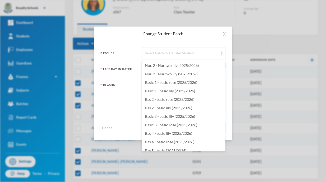
scroll to position [1141, 0]
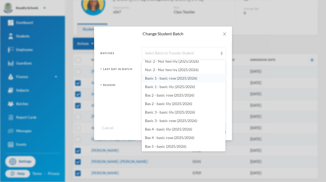
click at [193, 79] on span "Basic 1 - basic rose (2025/2026)" at bounding box center [171, 78] width 52 height 5
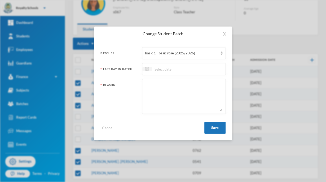
click at [195, 69] on input at bounding box center [174, 69] width 45 height 6
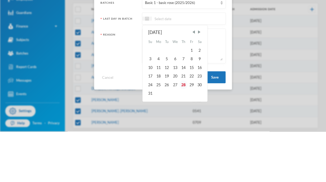
click at [184, 135] on div "28" at bounding box center [184, 135] width 8 height 8
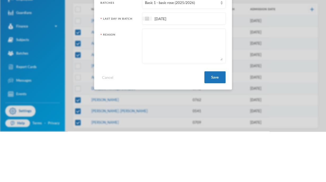
click at [205, 103] on textarea at bounding box center [184, 96] width 78 height 29
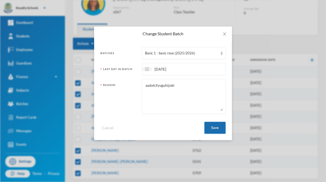
click at [217, 133] on button "Save" at bounding box center [214, 128] width 21 height 12
click at [217, 128] on button "Save" at bounding box center [214, 128] width 21 height 12
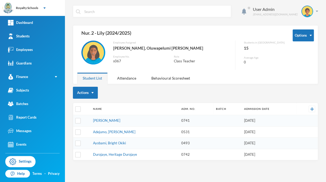
scroll to position [0, 0]
click at [29, 108] on link "Batches" at bounding box center [32, 104] width 65 height 14
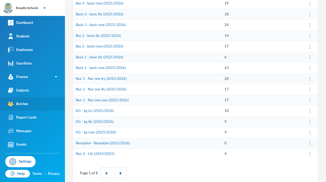
scroll to position [154, 0]
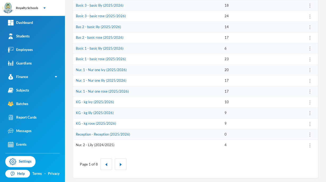
click at [81, 144] on link "Nur. 2 - Lily (2024/2025)" at bounding box center [95, 145] width 39 height 4
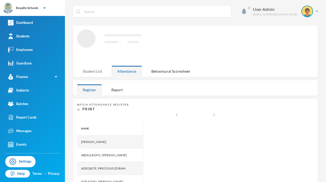
click at [88, 72] on div "Student List" at bounding box center [92, 71] width 30 height 11
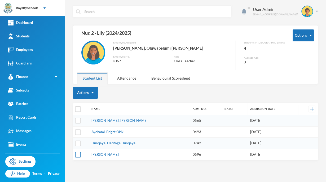
click at [76, 154] on input "checkbox" at bounding box center [78, 155] width 6 height 6
click at [78, 130] on input "checkbox" at bounding box center [78, 132] width 6 height 6
click at [99, 136] on button "Change Batch" at bounding box center [91, 133] width 30 height 10
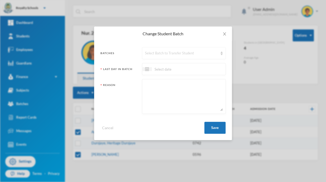
click at [164, 54] on div "Select Batch to Transfer Student" at bounding box center [181, 53] width 73 height 5
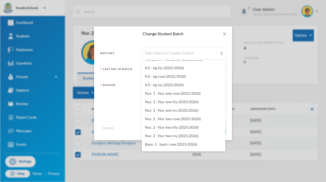
scroll to position [1141, 0]
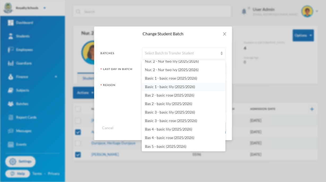
click at [172, 86] on span "Basic 1 - basic lily (2025/2026)" at bounding box center [170, 86] width 50 height 5
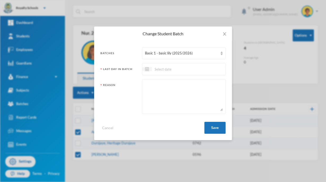
click at [169, 69] on input at bounding box center [174, 69] width 45 height 6
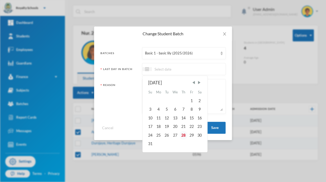
click at [185, 134] on div "28" at bounding box center [184, 135] width 8 height 8
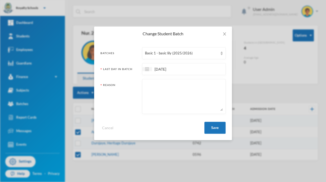
click at [176, 101] on textarea at bounding box center [184, 96] width 78 height 29
click at [216, 129] on button "Save" at bounding box center [214, 128] width 21 height 12
click at [217, 133] on button "Save" at bounding box center [214, 128] width 21 height 12
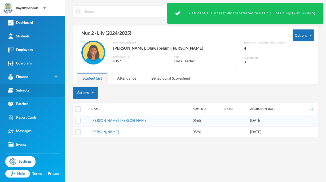
click at [23, 92] on div "Subjects" at bounding box center [18, 91] width 21 height 6
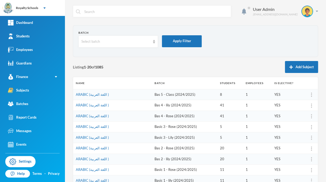
click at [245, 60] on div "Batch Select batch Apply Filter Listing 1 - 20 of 1085 Add Subject Name Batch S…" at bounding box center [195, 178] width 245 height 306
click at [26, 116] on div "Report Cards" at bounding box center [22, 118] width 29 height 6
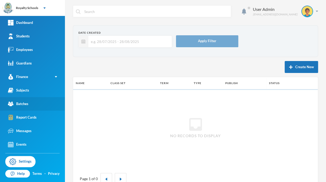
click at [30, 102] on link "Batches" at bounding box center [32, 104] width 65 height 14
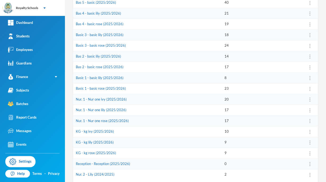
scroll to position [154, 0]
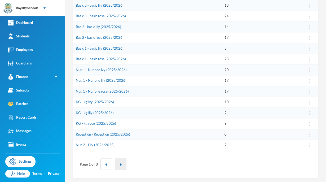
click at [121, 163] on img "button" at bounding box center [120, 164] width 3 height 3
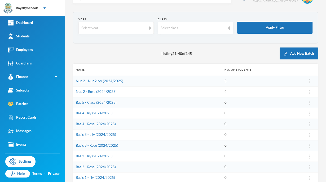
scroll to position [0, 0]
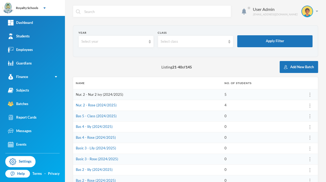
click at [102, 93] on link "Nur. 2 - Nur 2 ivy (2024/2025)" at bounding box center [99, 94] width 47 height 4
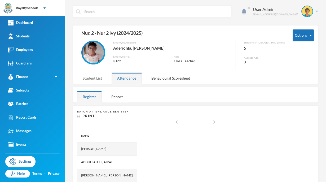
click at [95, 76] on div "Student List" at bounding box center [92, 77] width 30 height 11
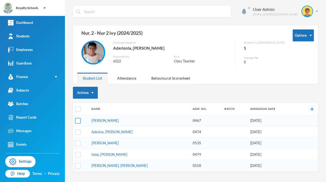
click at [77, 121] on input "checkbox" at bounding box center [78, 121] width 6 height 6
click at [79, 132] on input "checkbox" at bounding box center [78, 132] width 6 height 6
click at [77, 143] on input "checkbox" at bounding box center [78, 144] width 6 height 6
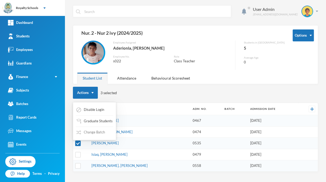
click at [88, 133] on button "Change Batch" at bounding box center [91, 133] width 30 height 10
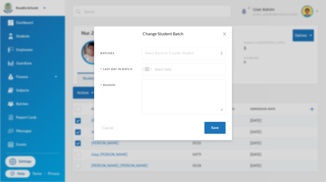
click at [175, 50] on div "Select Batch to Transfer Student" at bounding box center [184, 53] width 84 height 12
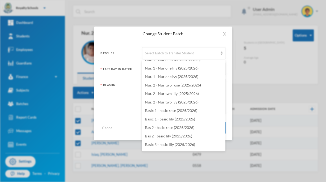
scroll to position [1106, 0]
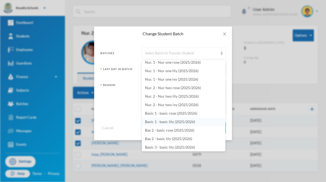
click at [188, 122] on span "Basic 1 - basic lily (2025/2026)" at bounding box center [170, 121] width 50 height 5
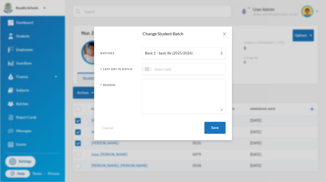
click at [211, 71] on div at bounding box center [184, 69] width 84 height 12
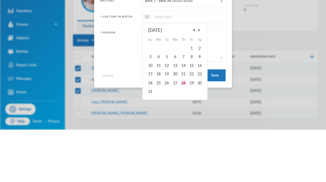
click at [185, 136] on div "28" at bounding box center [184, 135] width 8 height 8
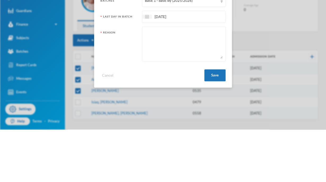
click at [211, 105] on textarea at bounding box center [184, 96] width 78 height 29
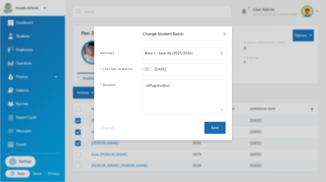
click at [218, 128] on button "Save" at bounding box center [214, 128] width 21 height 12
click at [216, 127] on button "Save" at bounding box center [214, 128] width 21 height 12
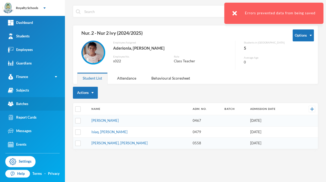
click at [32, 101] on link "Batches" at bounding box center [32, 104] width 65 height 14
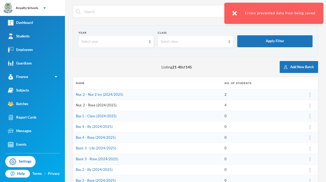
click at [97, 107] on link "Nur. 2 - Rose (2024/2025)" at bounding box center [96, 105] width 41 height 4
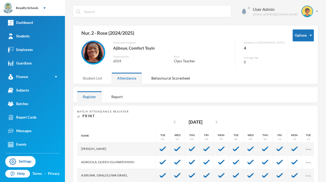
click at [94, 83] on div "Student List" at bounding box center [92, 77] width 30 height 11
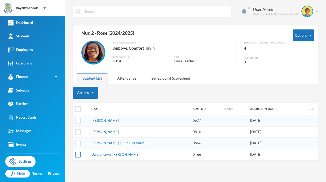
click at [76, 154] on input "checkbox" at bounding box center [78, 155] width 6 height 6
click at [75, 142] on input "checkbox" at bounding box center [78, 144] width 6 height 6
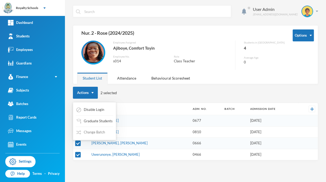
click at [95, 134] on button "Change Batch" at bounding box center [91, 133] width 30 height 10
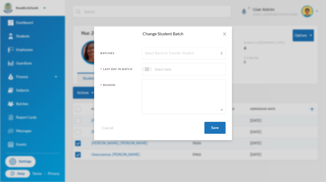
click at [157, 49] on div "Select Batch to Transfer Student" at bounding box center [184, 53] width 84 height 12
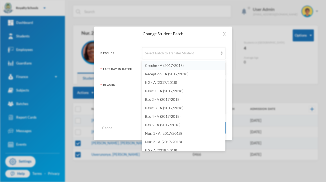
click at [191, 67] on li "Creche - A (2017/2018)" at bounding box center [184, 65] width 84 height 8
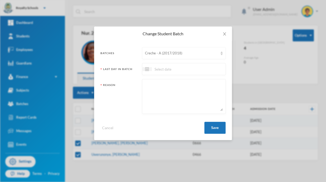
click at [180, 58] on div "Creche - A (2017/2018)" at bounding box center [184, 53] width 84 height 12
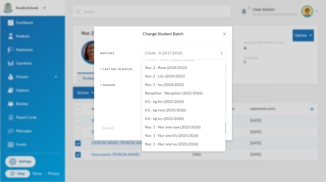
scroll to position [1141, 0]
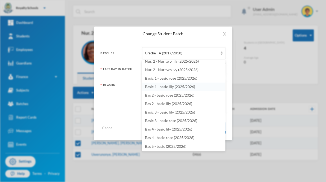
click at [170, 87] on span "Basic 1 - basic lily (2025/2026)" at bounding box center [170, 86] width 50 height 5
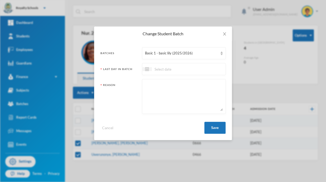
click at [196, 68] on div at bounding box center [184, 69] width 84 height 12
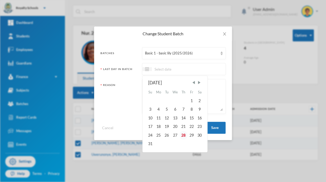
click at [184, 134] on div "28" at bounding box center [184, 135] width 8 height 8
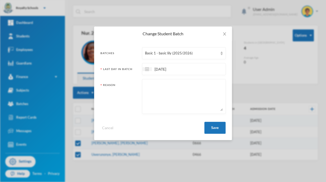
click at [197, 99] on textarea at bounding box center [184, 96] width 78 height 29
click at [218, 129] on button "Save" at bounding box center [214, 128] width 21 height 12
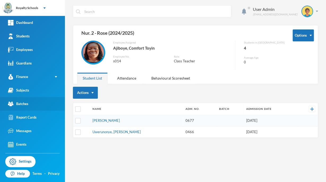
click at [29, 108] on link "Batches" at bounding box center [32, 104] width 65 height 14
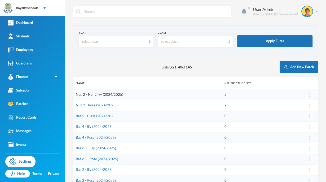
click at [112, 94] on link "Nur. 2 - Nur 2 ivy (2024/2025)" at bounding box center [99, 94] width 47 height 4
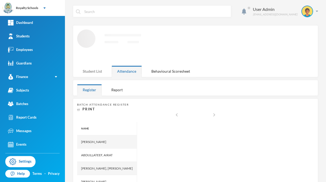
click at [97, 71] on div "Student List" at bounding box center [92, 71] width 30 height 11
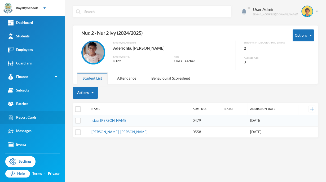
click at [36, 116] on div "Report Cards" at bounding box center [22, 118] width 29 height 6
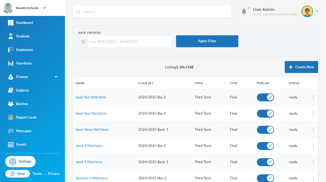
click at [192, 95] on td "Third Term" at bounding box center [210, 97] width 36 height 16
click at [34, 42] on link "Students" at bounding box center [32, 36] width 65 height 14
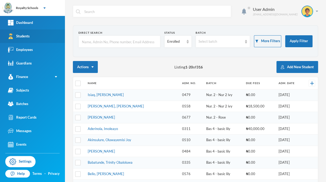
click at [18, 33] on div "Students" at bounding box center [19, 36] width 22 height 6
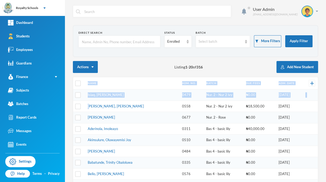
drag, startPoint x: 91, startPoint y: 101, endPoint x: 113, endPoint y: 75, distance: 34.3
click at [113, 75] on div "Direct Search Status Enrolled Batch Select batch More Filters Apply Filter Acti…" at bounding box center [195, 183] width 245 height 317
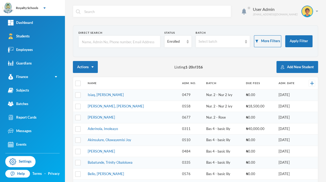
click at [114, 55] on section "Direct Search Status Enrolled Batch Select batch More Filters Apply Filter" at bounding box center [195, 41] width 245 height 32
